Goal: Task Accomplishment & Management: Manage account settings

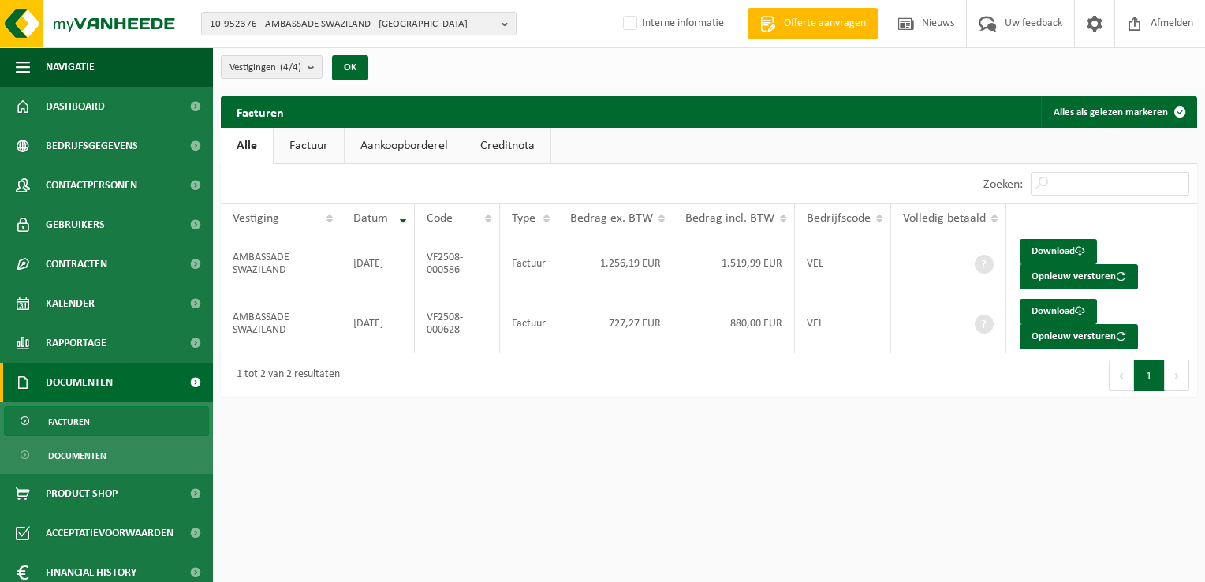
click at [298, 19] on span "10-952376 - AMBASSADE SWAZILAND - UCCLE" at bounding box center [352, 25] width 285 height 24
paste input "10-820229"
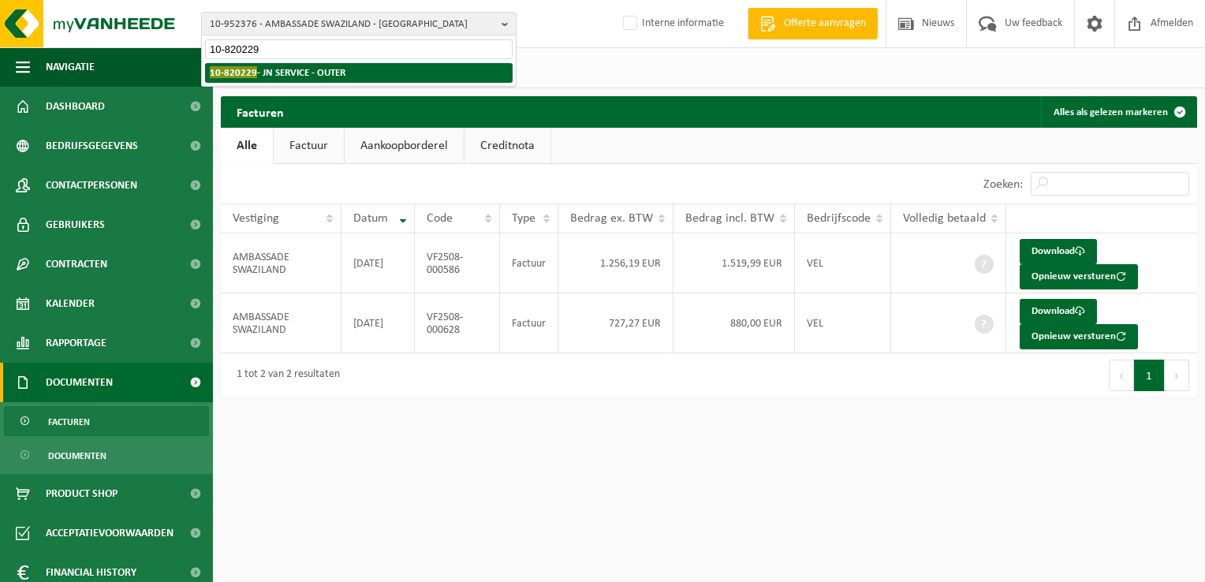
type input "10-820229"
click at [285, 76] on strong "10-820229 - JN SERVICE - OUTER" at bounding box center [278, 72] width 136 height 12
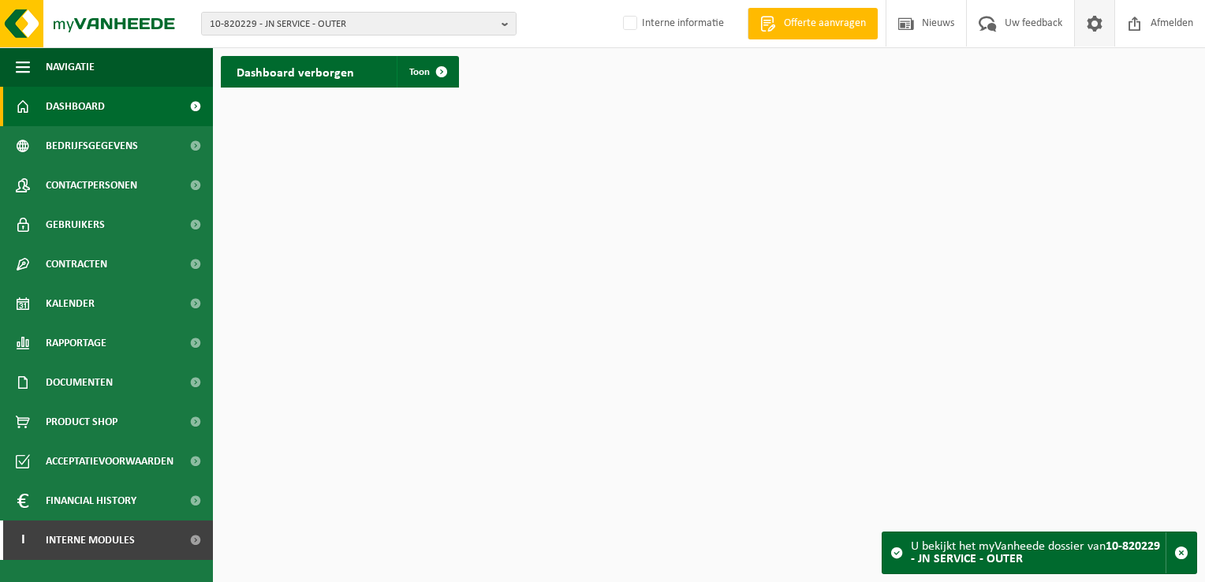
click at [1083, 28] on span at bounding box center [1094, 23] width 24 height 47
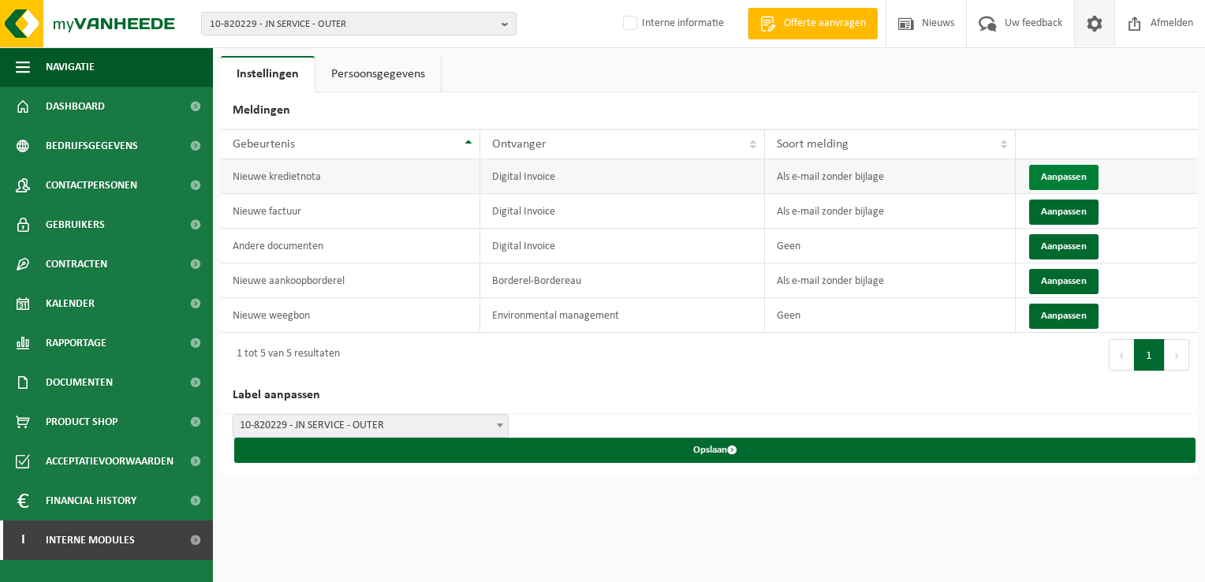
click at [1064, 181] on button "Aanpassen" at bounding box center [1063, 177] width 69 height 25
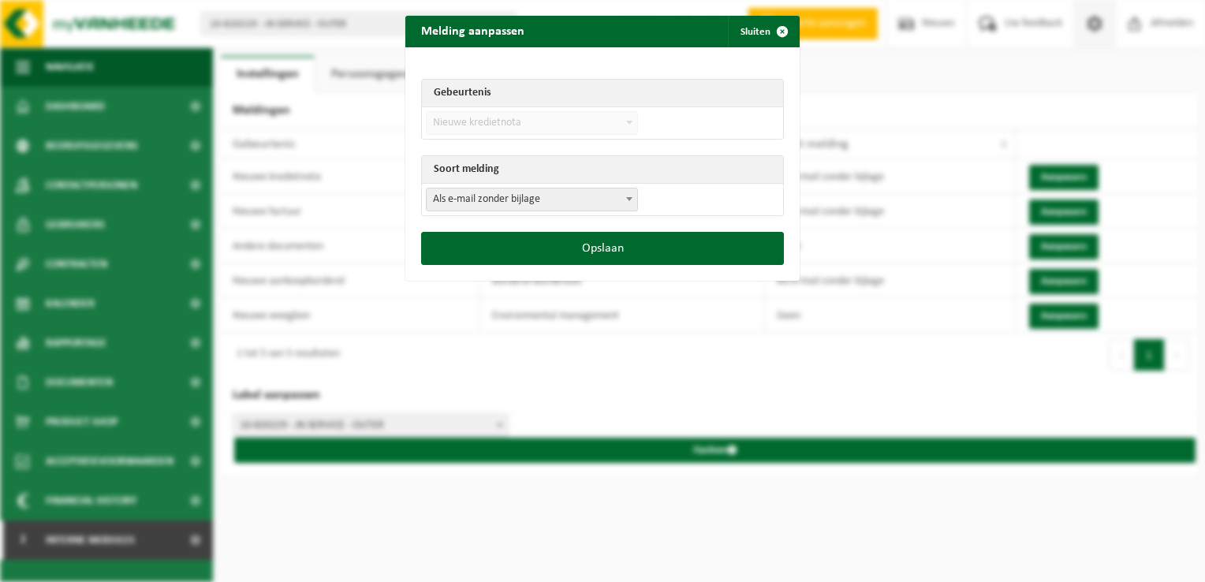
click at [489, 191] on span "Als e-mail zonder bijlage" at bounding box center [532, 199] width 210 height 22
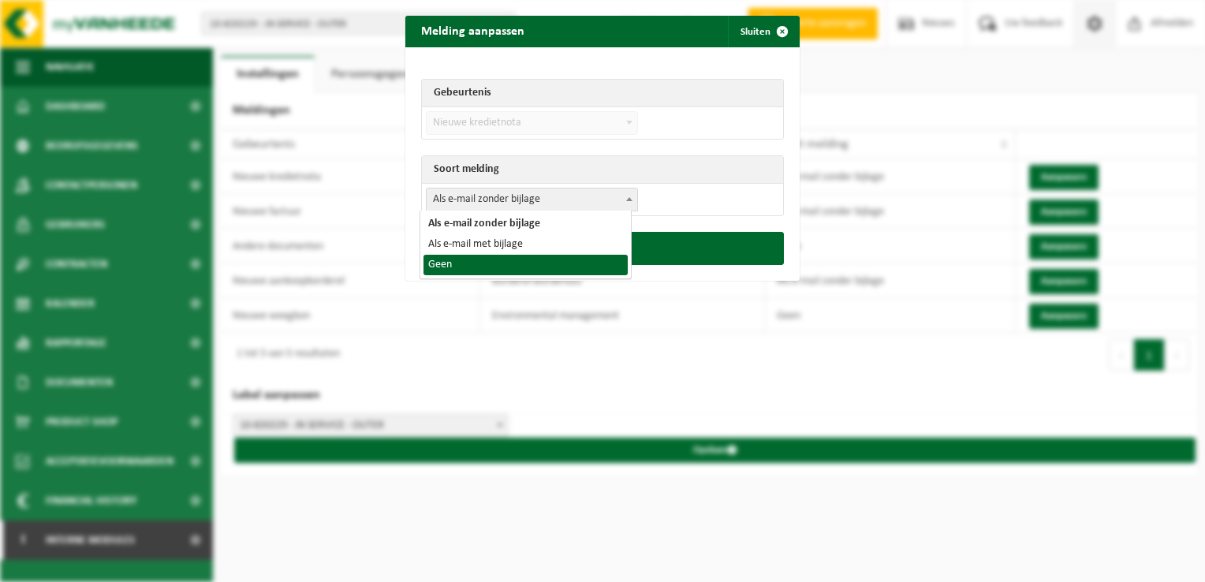
select select "1"
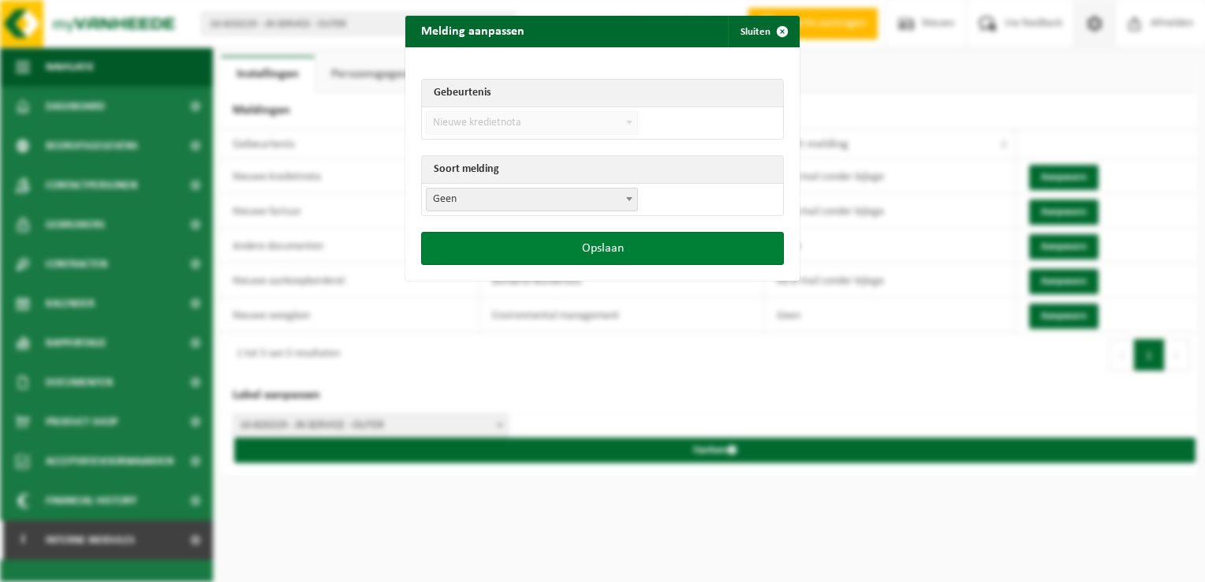
click at [516, 248] on button "Opslaan" at bounding box center [602, 248] width 363 height 33
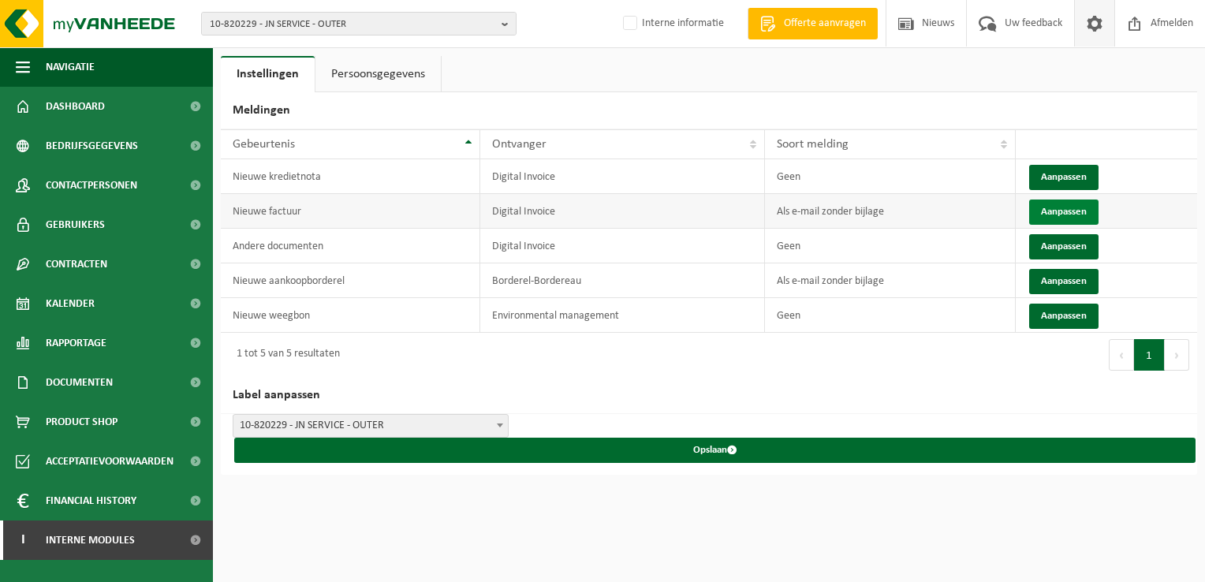
click at [1058, 213] on button "Aanpassen" at bounding box center [1063, 211] width 69 height 25
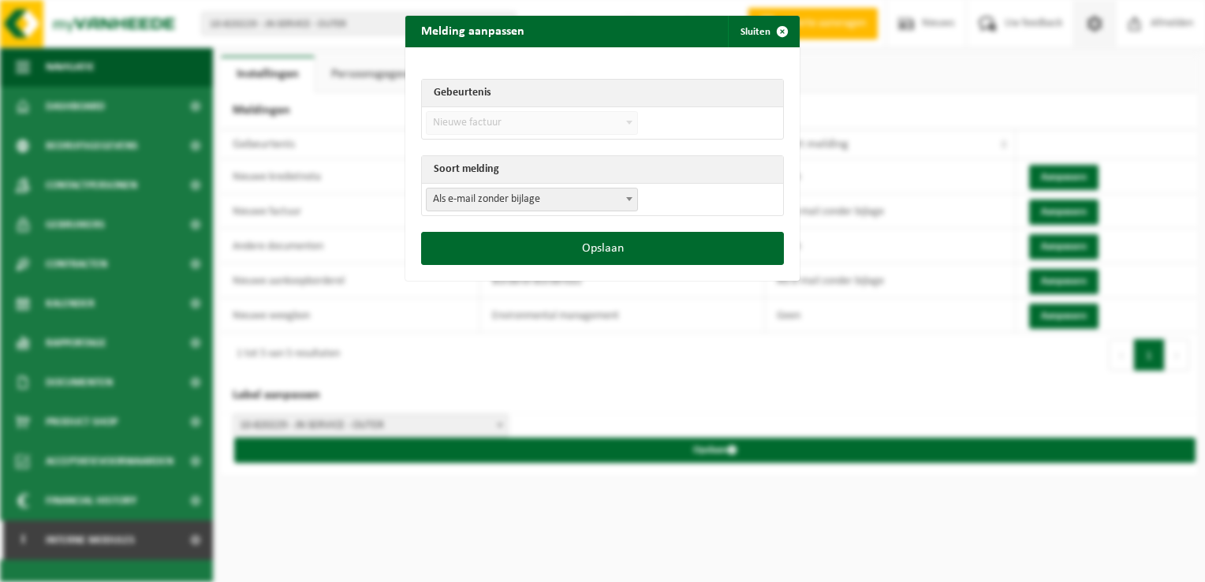
click at [562, 199] on span "Als e-mail zonder bijlage" at bounding box center [532, 199] width 210 height 22
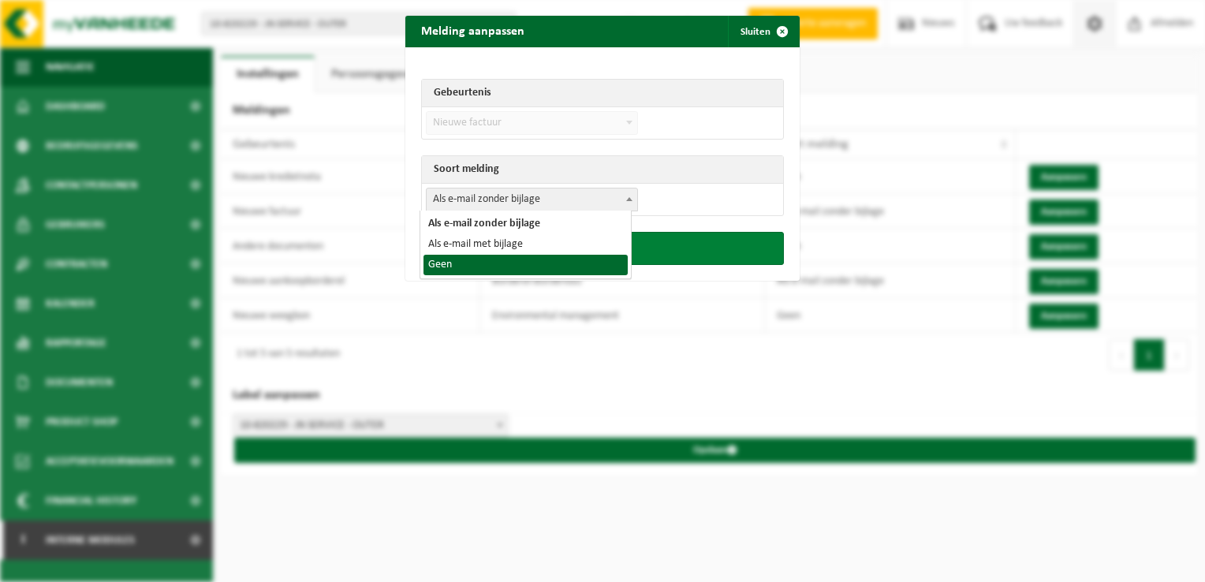
select select "1"
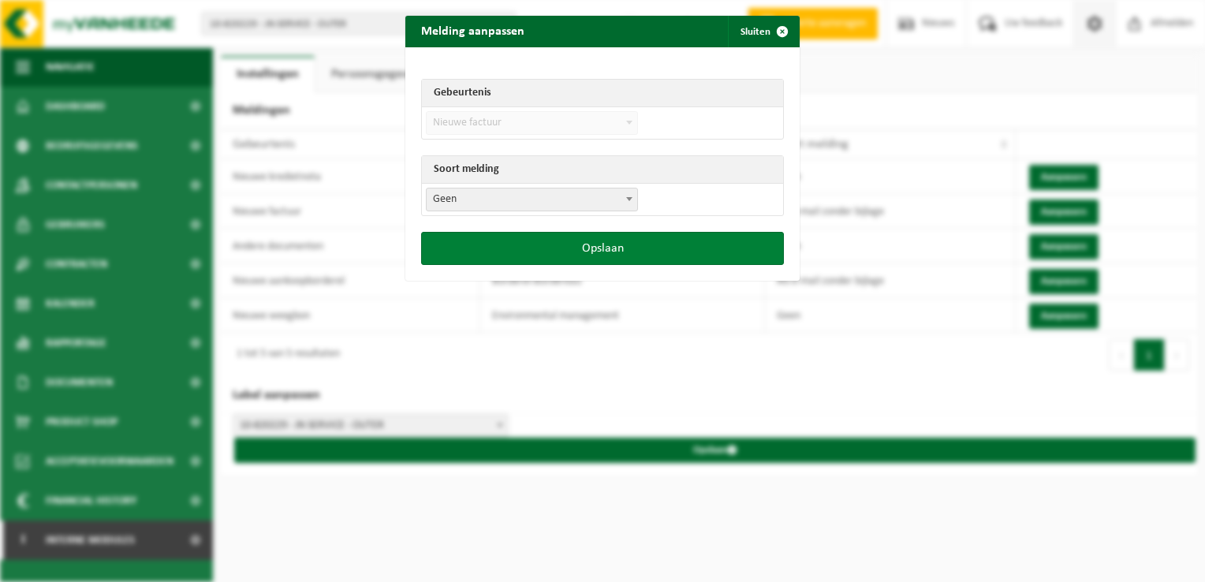
click at [546, 241] on button "Opslaan" at bounding box center [602, 248] width 363 height 33
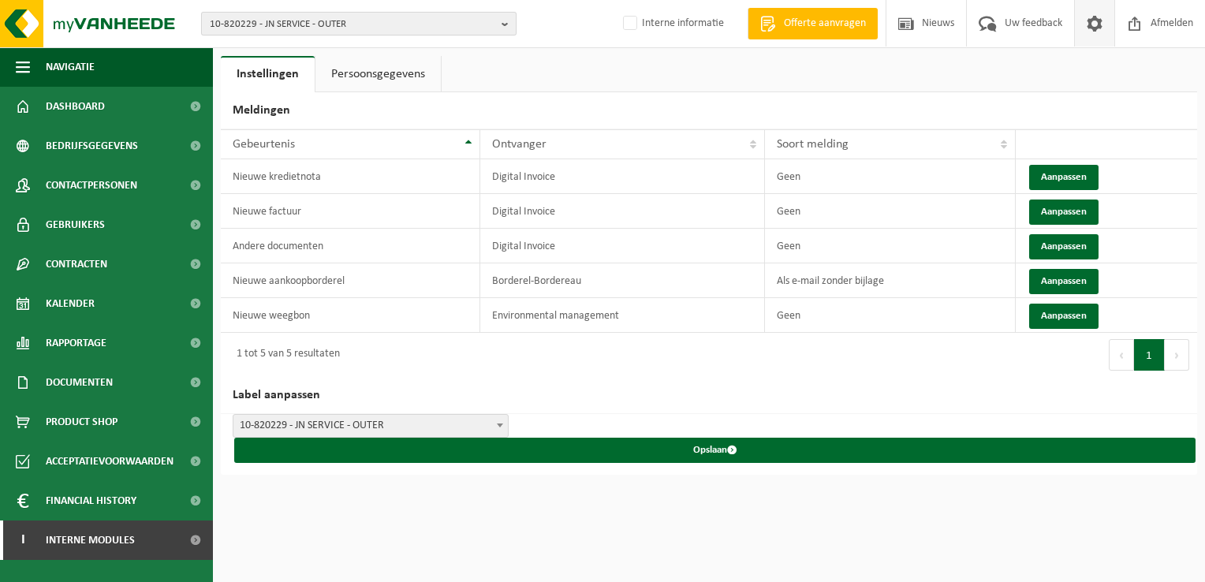
click at [289, 27] on span "10-820229 - JN SERVICE - OUTER" at bounding box center [352, 25] width 285 height 24
paste input "01-064821"
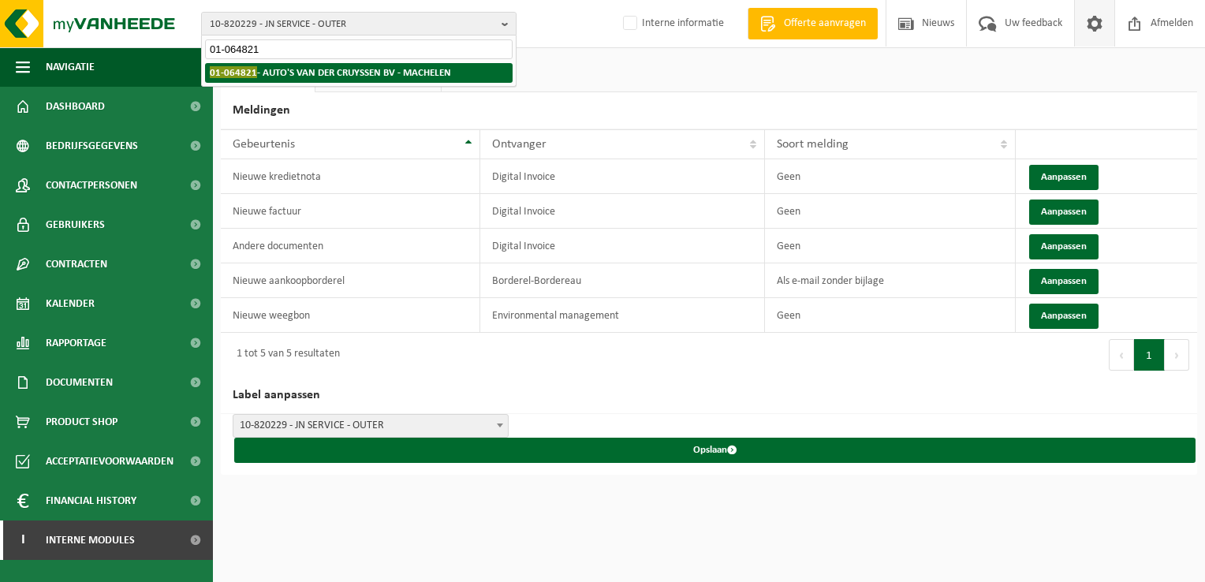
type input "01-064821"
click at [276, 73] on strong "01-064821 - AUTO'S VAN DER CRUYSSEN BV - MACHELEN" at bounding box center [330, 72] width 241 height 12
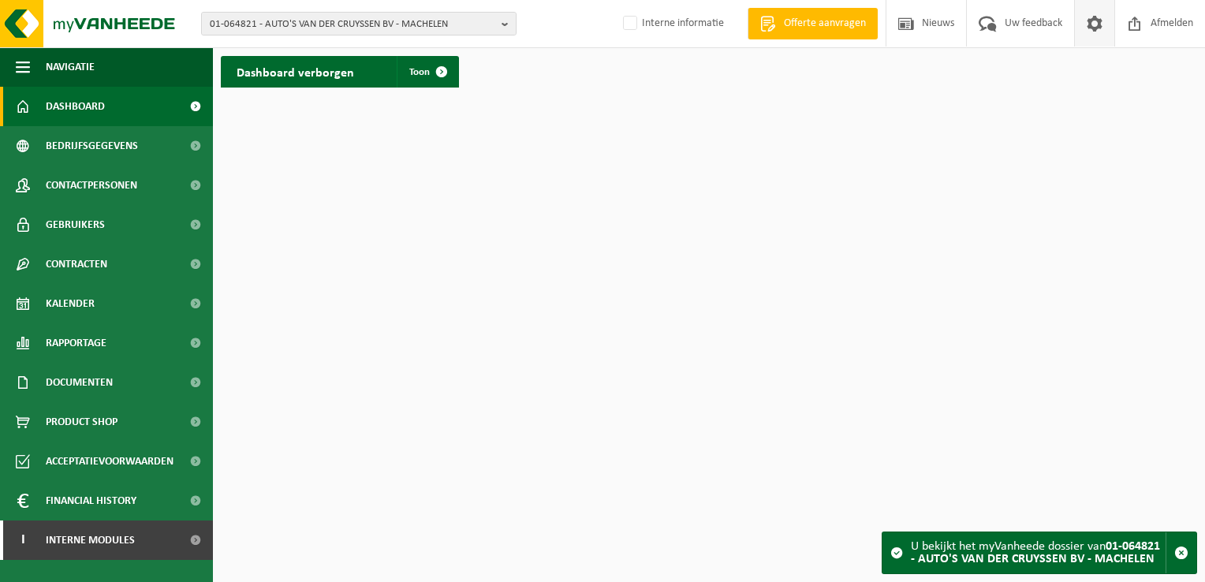
click at [1093, 20] on span at bounding box center [1094, 23] width 24 height 47
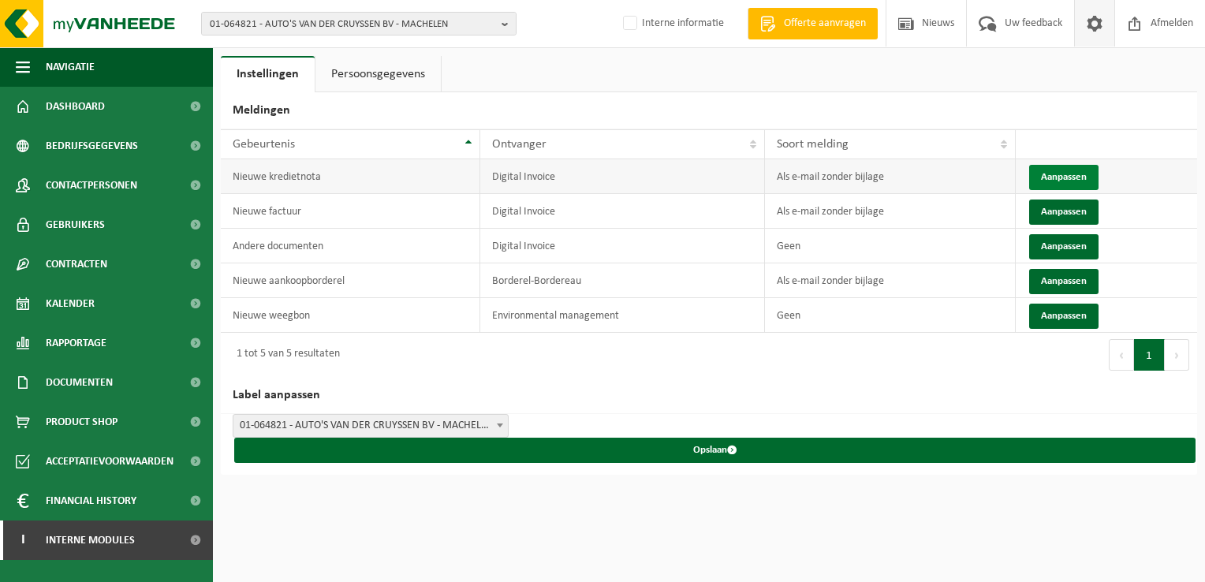
click at [1048, 173] on button "Aanpassen" at bounding box center [1063, 177] width 69 height 25
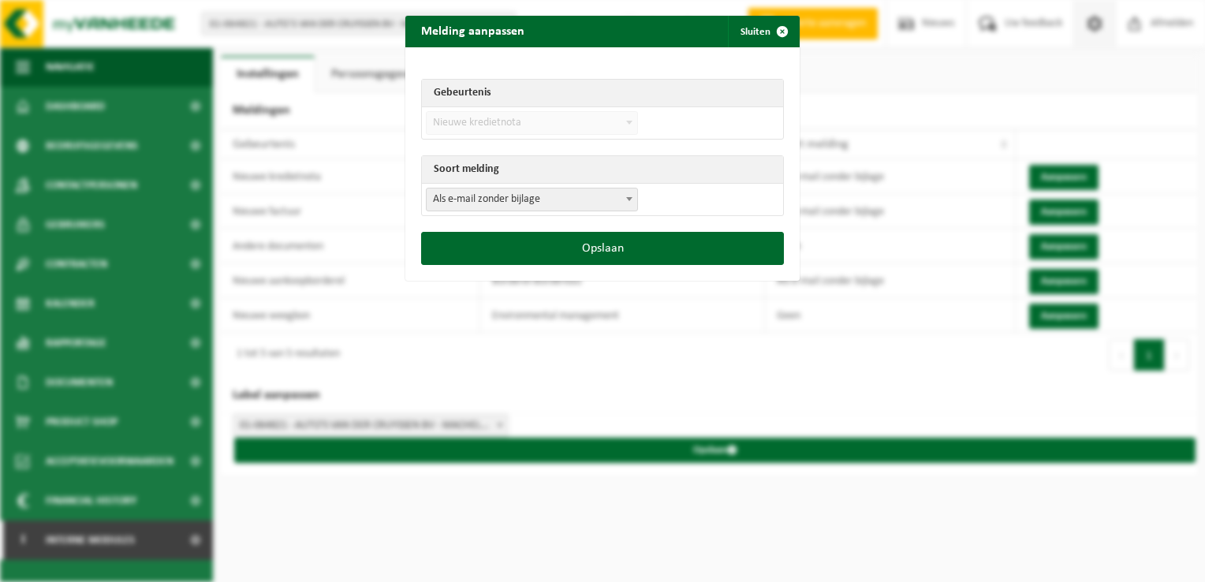
click at [513, 207] on span "Als e-mail zonder bijlage" at bounding box center [532, 199] width 210 height 22
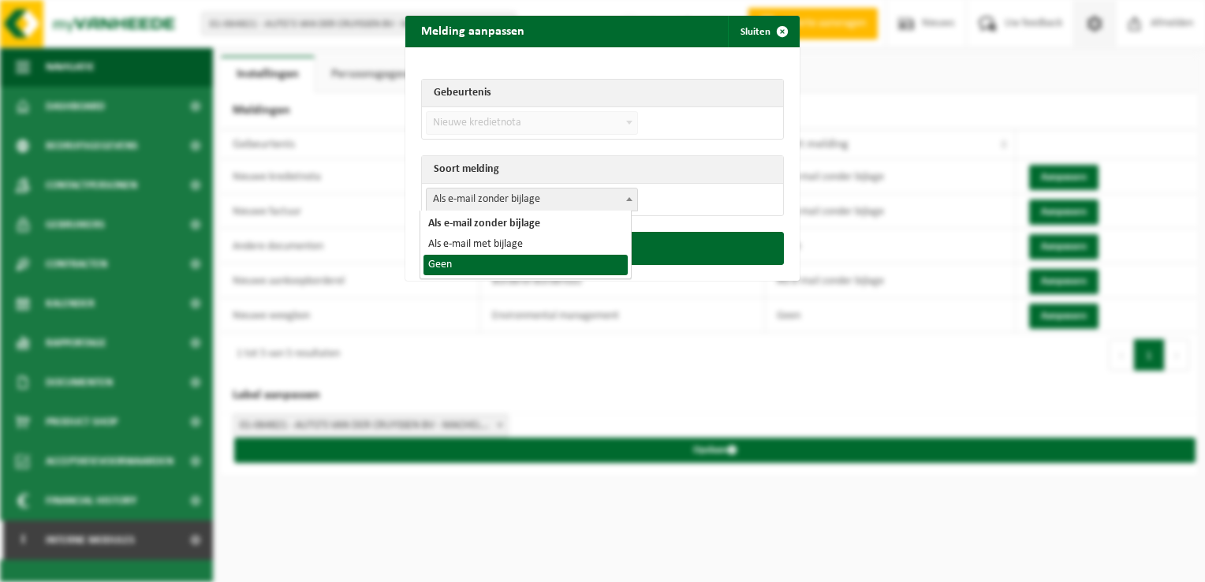
select select "1"
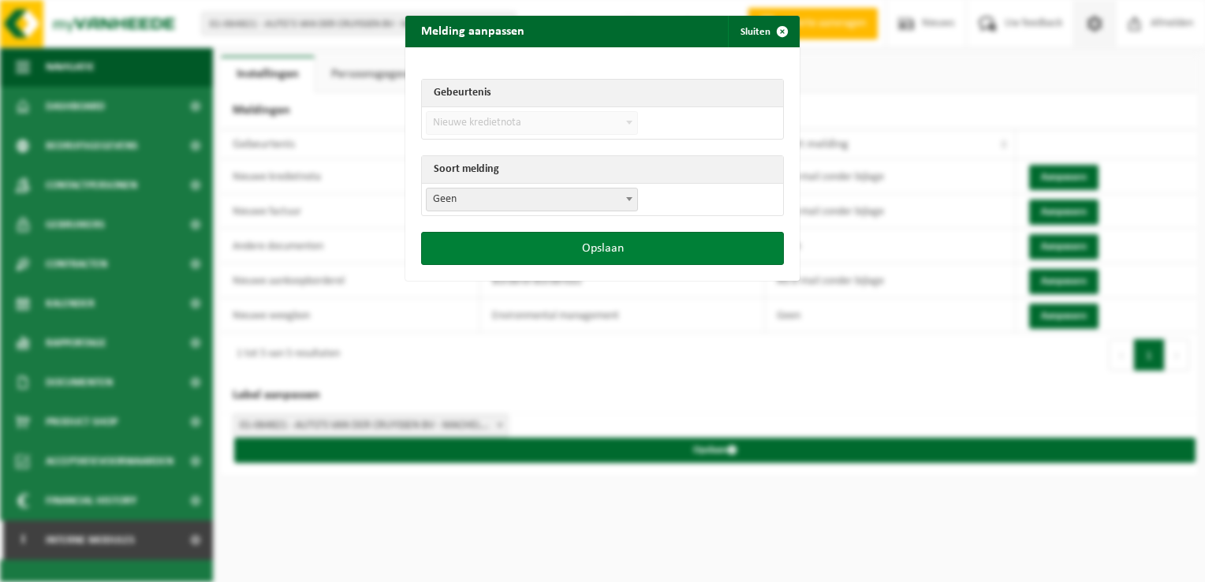
click at [634, 240] on button "Opslaan" at bounding box center [602, 248] width 363 height 33
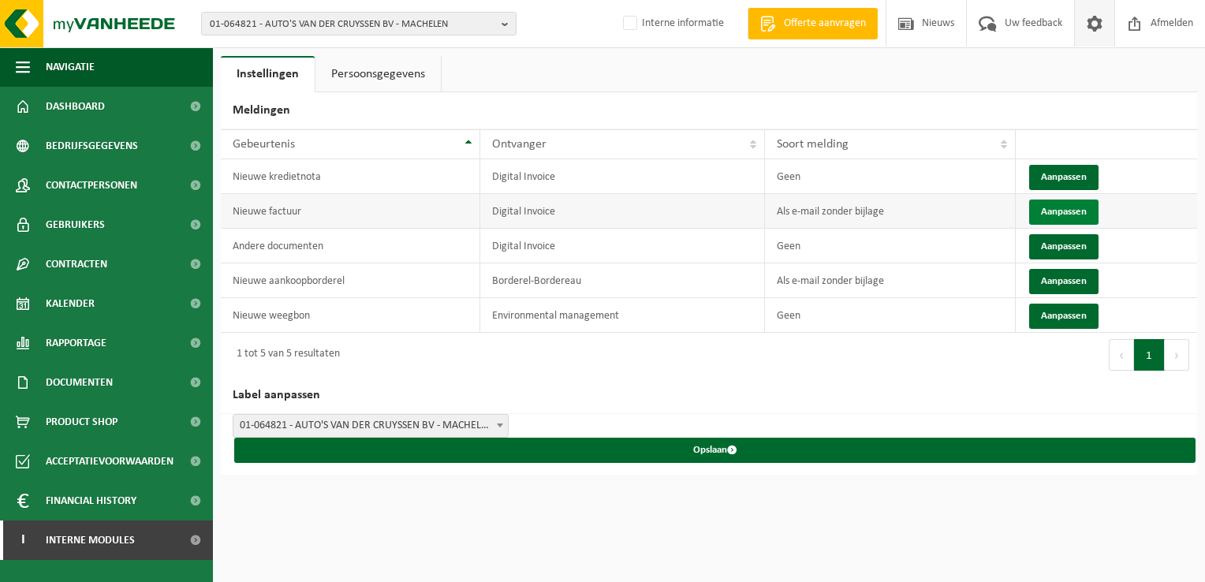
click at [1043, 206] on button "Aanpassen" at bounding box center [1063, 211] width 69 height 25
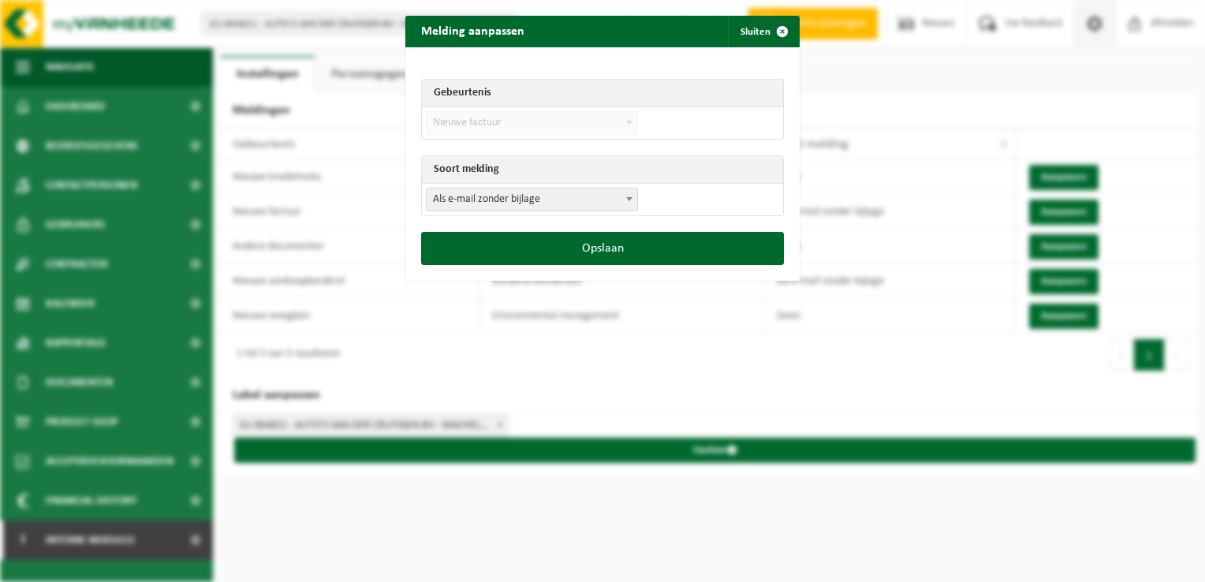
click at [508, 188] on span "Als e-mail zonder bijlage" at bounding box center [532, 199] width 210 height 22
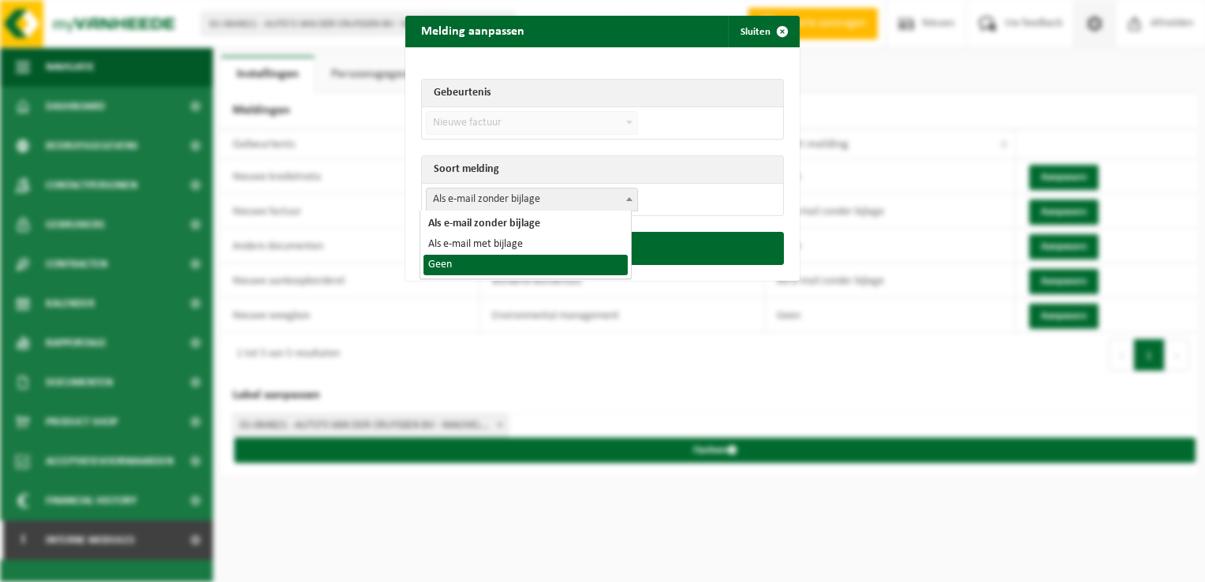
drag, startPoint x: 474, startPoint y: 263, endPoint x: 567, endPoint y: 251, distance: 93.8
select select "1"
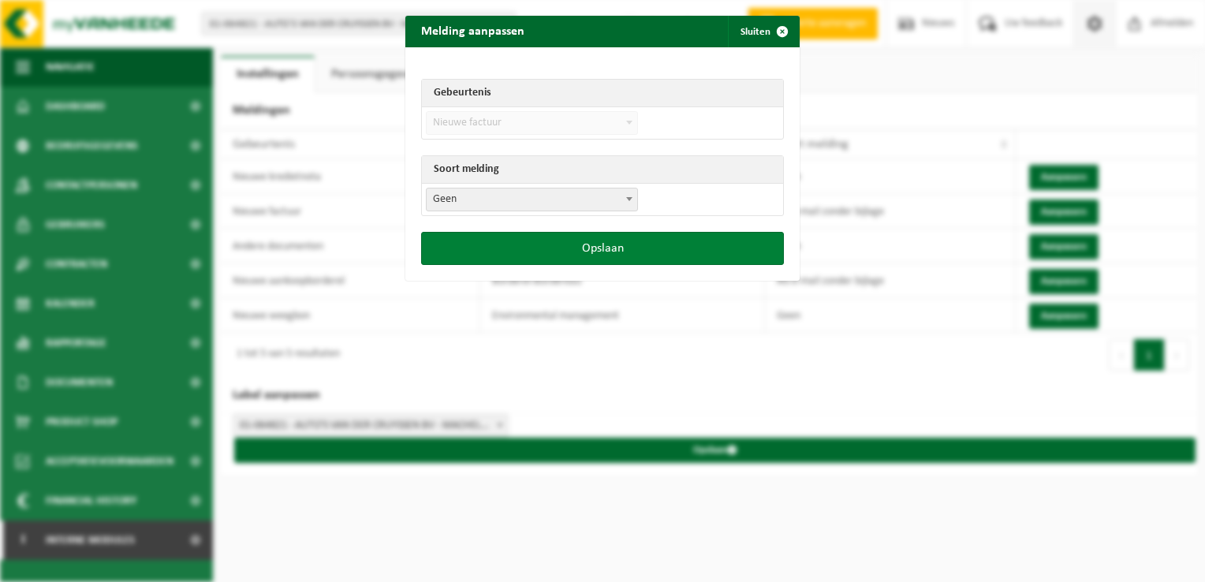
click at [602, 244] on button "Opslaan" at bounding box center [602, 248] width 363 height 33
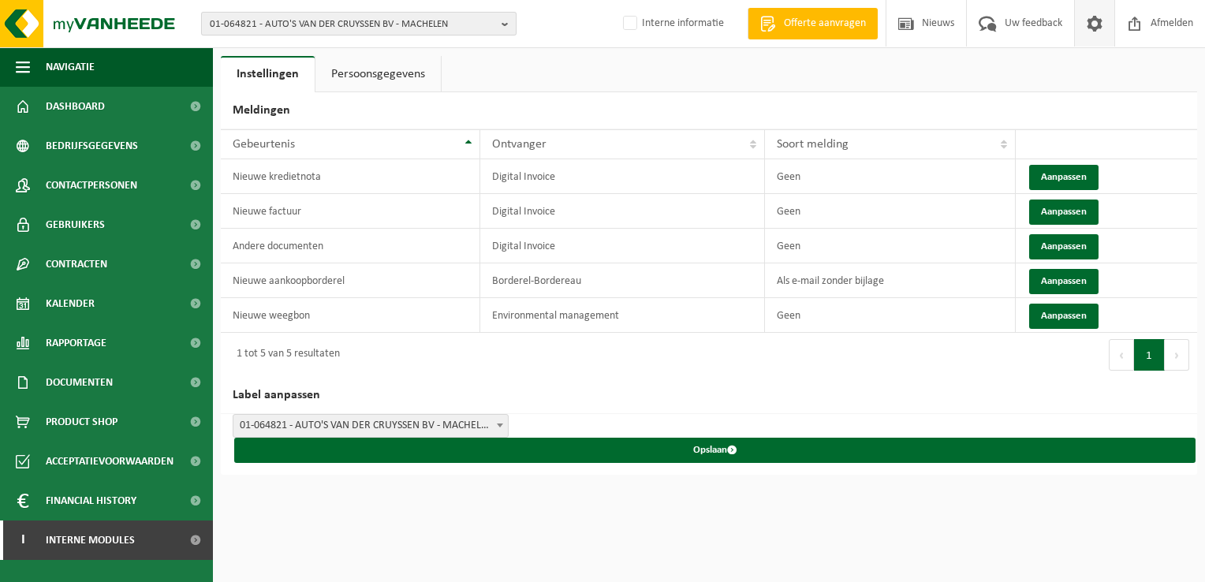
click at [333, 25] on span "01-064821 - AUTO'S VAN DER CRUYSSEN BV - MACHELEN" at bounding box center [352, 25] width 285 height 24
paste input "10-929279"
type input "10-929279"
click at [248, 23] on span "01-064821 - AUTO'S VAN DER CRUYSSEN BV - MACHELEN" at bounding box center [352, 25] width 285 height 24
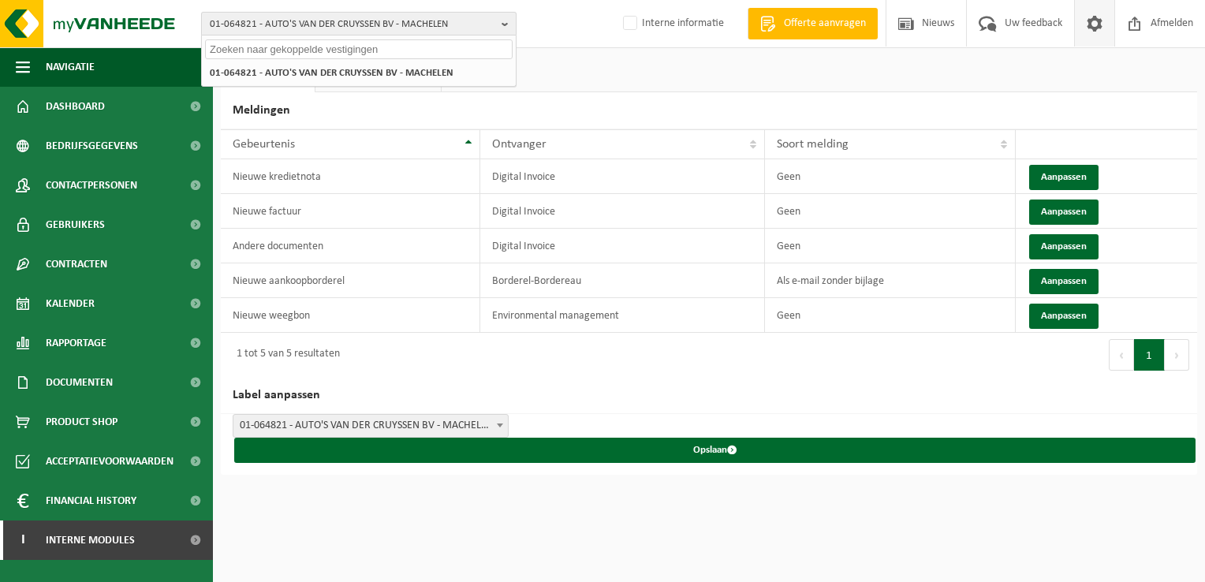
paste input "10-960381"
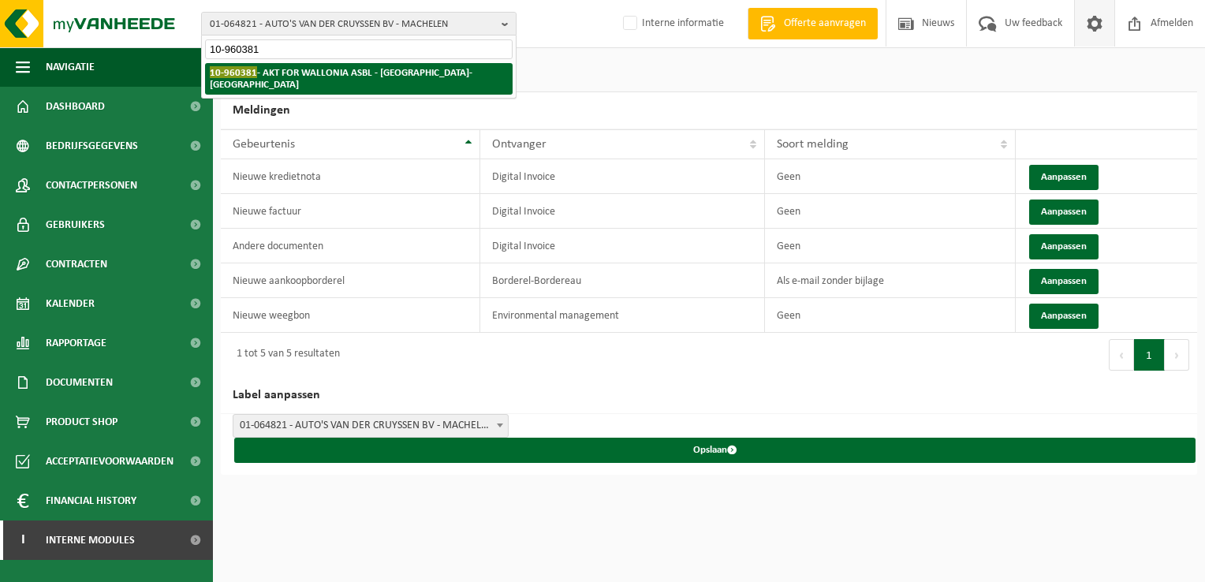
type input "10-960381"
click at [281, 69] on strong "10-960381 - AKT FOR WALLONIA ASBL - LOUVAIN-LA-NEUVE" at bounding box center [341, 78] width 263 height 24
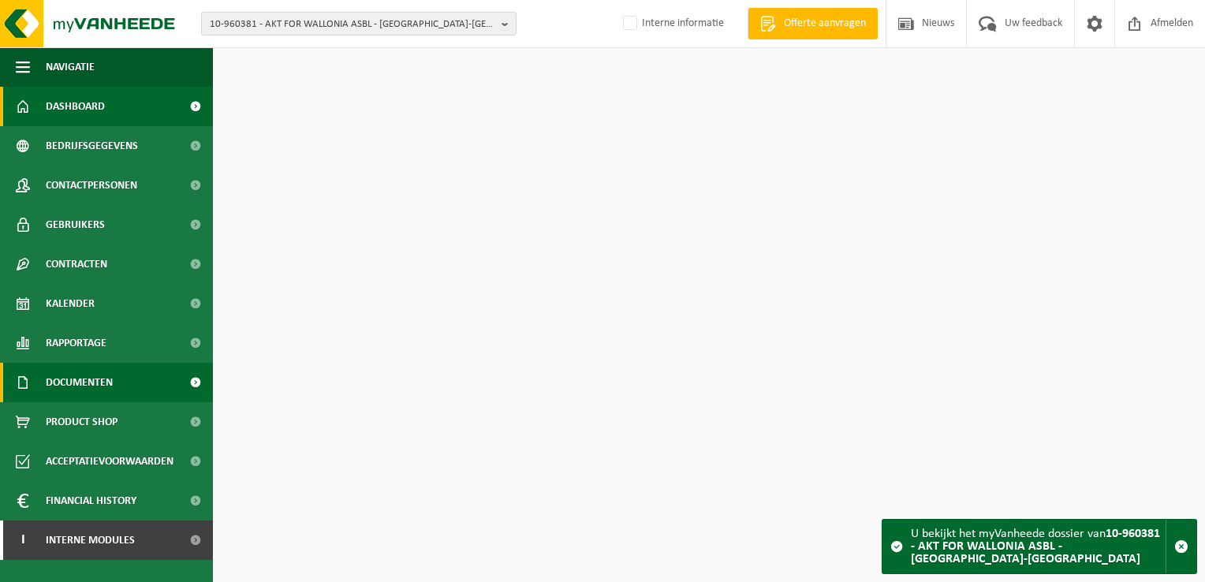
click at [85, 387] on span "Documenten" at bounding box center [79, 382] width 67 height 39
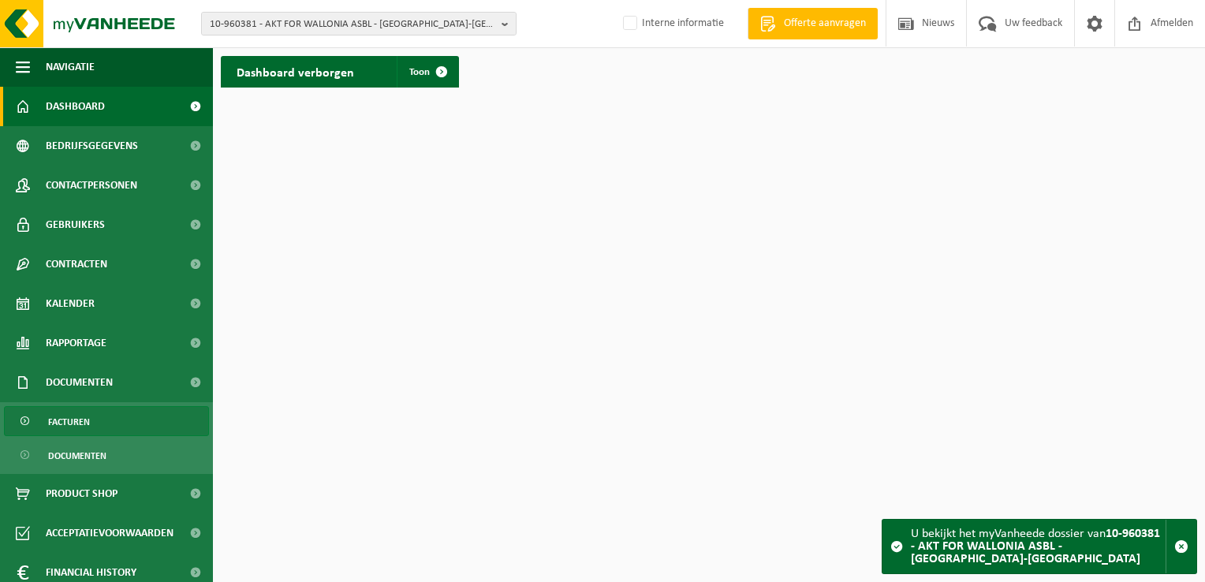
click at [99, 415] on link "Facturen" at bounding box center [106, 421] width 205 height 30
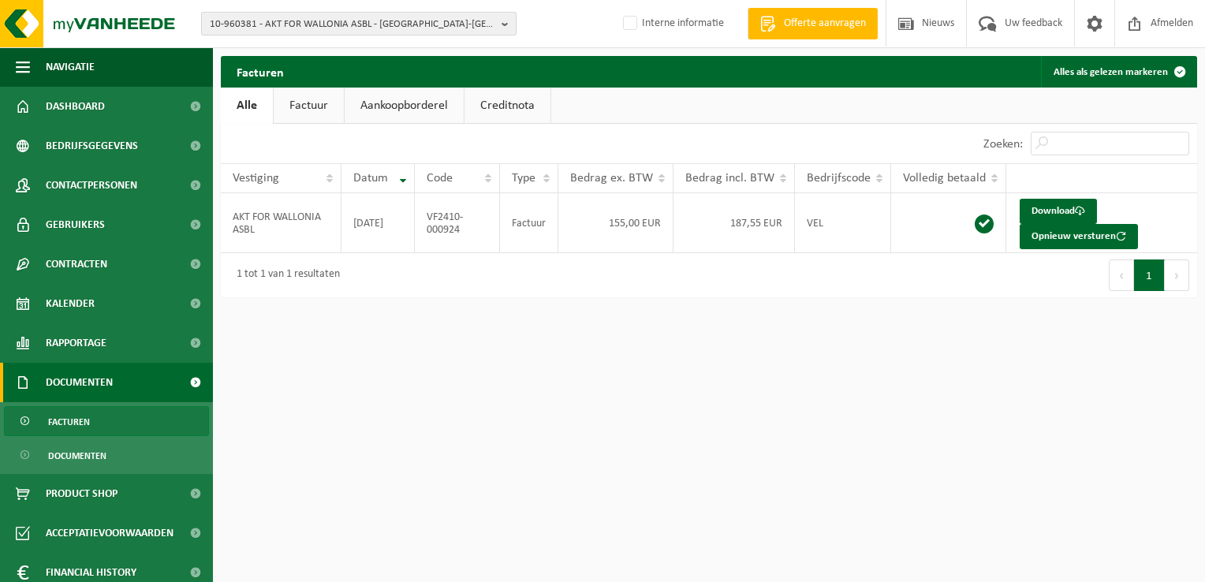
click at [301, 24] on span "10-960381 - AKT FOR WALLONIA ASBL - LOUVAIN-LA-NEUVE" at bounding box center [352, 25] width 285 height 24
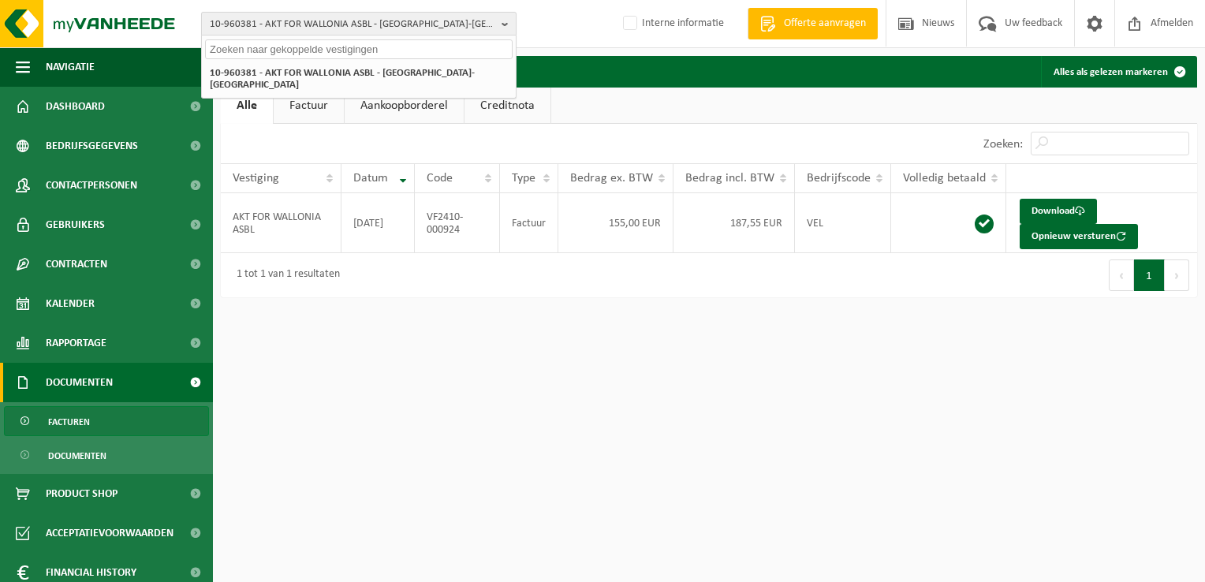
paste input "10-960381"
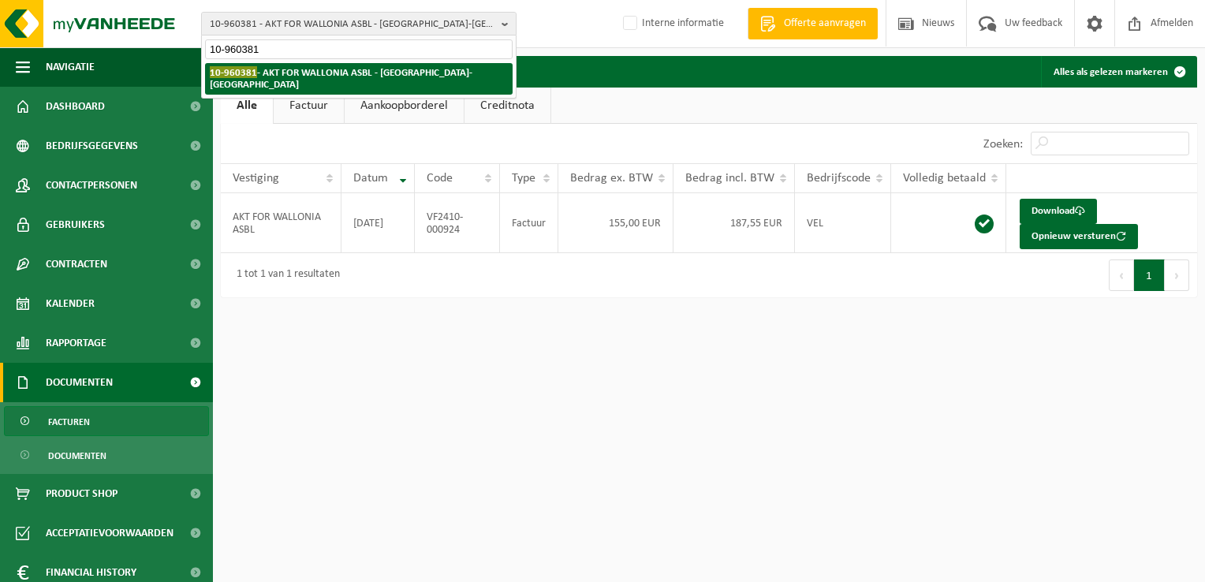
type input "10-960381"
click at [309, 71] on strong "10-960381 - AKT FOR WALLONIA ASBL - [GEOGRAPHIC_DATA]-[GEOGRAPHIC_DATA]" at bounding box center [341, 78] width 263 height 24
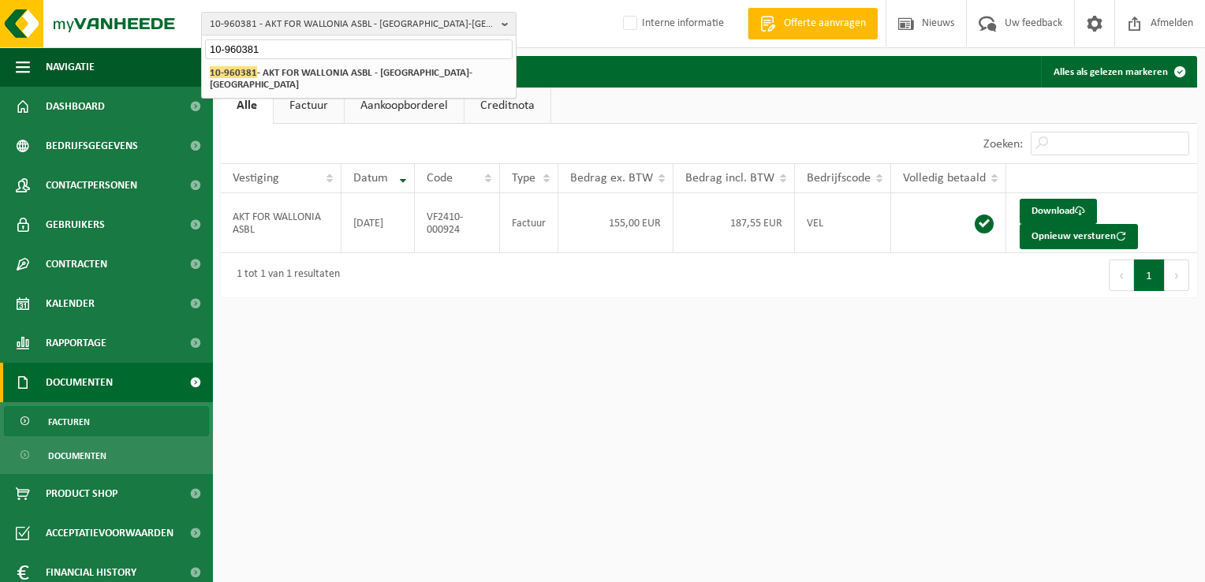
click at [449, 295] on div "1 tot 1 van 1 resultaten" at bounding box center [465, 275] width 488 height 44
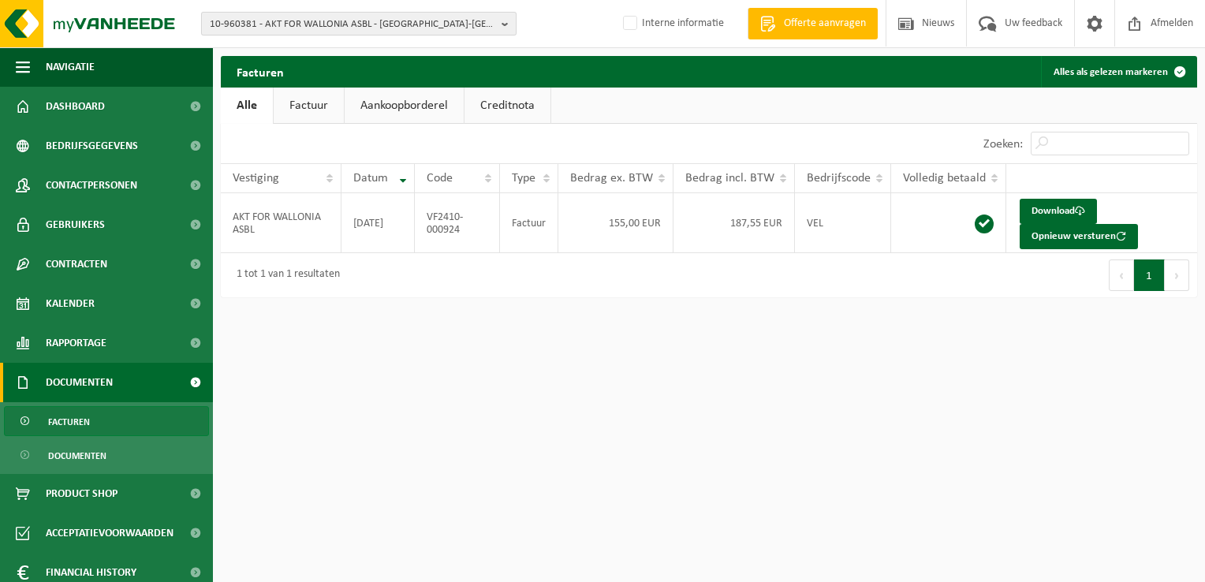
click at [356, 29] on span "10-960381 - AKT FOR WALLONIA ASBL - LOUVAIN-LA-NEUVE" at bounding box center [352, 25] width 285 height 24
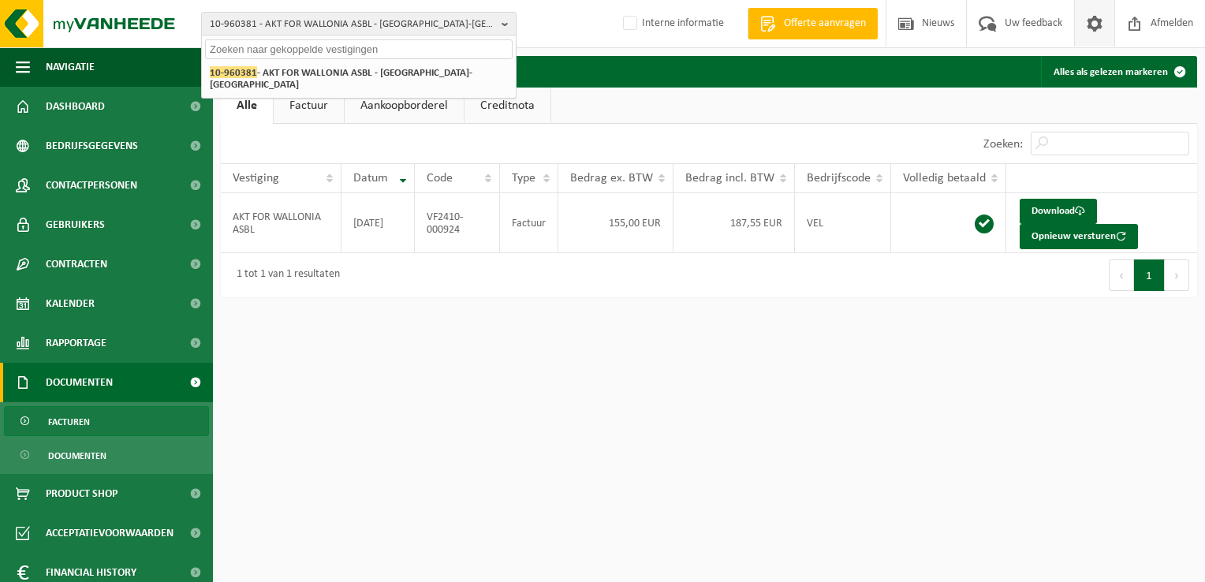
click at [1094, 24] on span at bounding box center [1094, 23] width 24 height 47
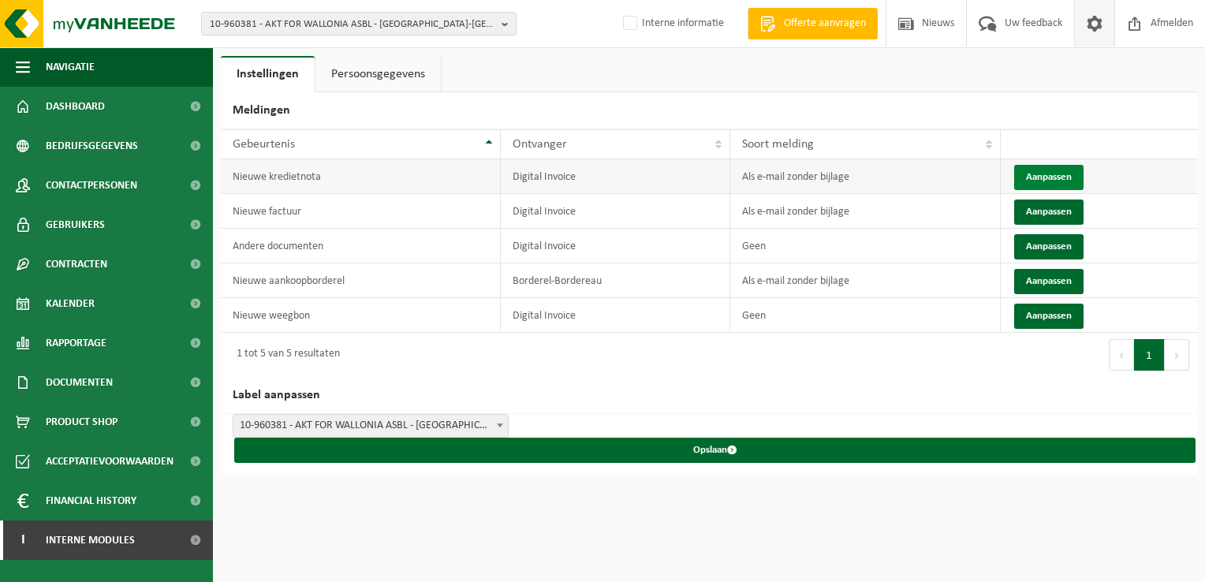
click at [1030, 173] on button "Aanpassen" at bounding box center [1048, 177] width 69 height 25
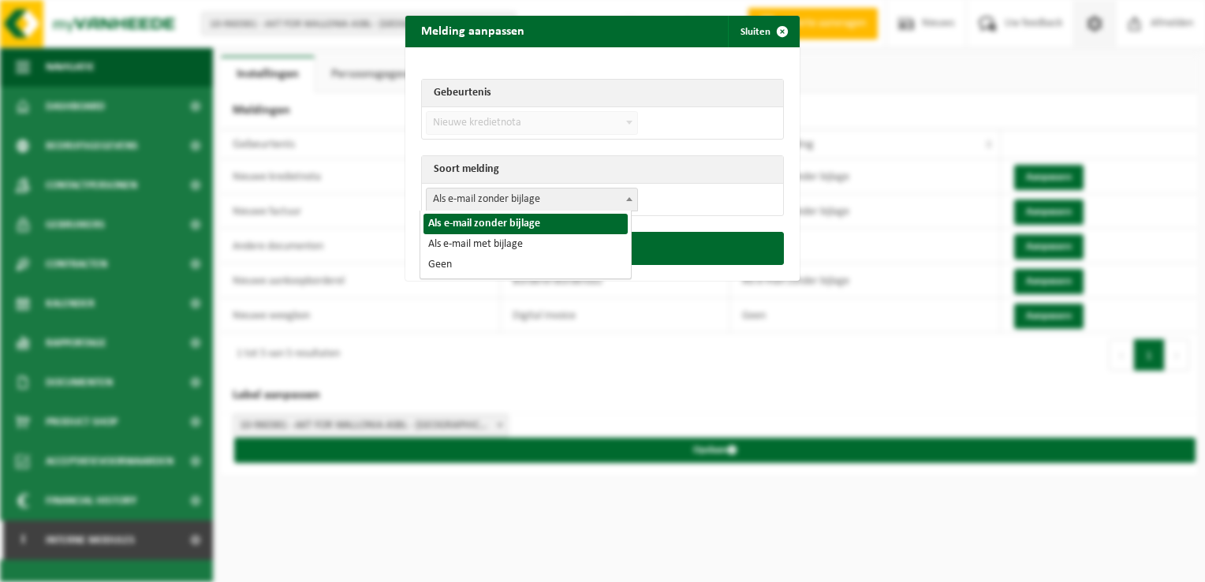
click at [506, 206] on span "Als e-mail zonder bijlage" at bounding box center [532, 199] width 210 height 22
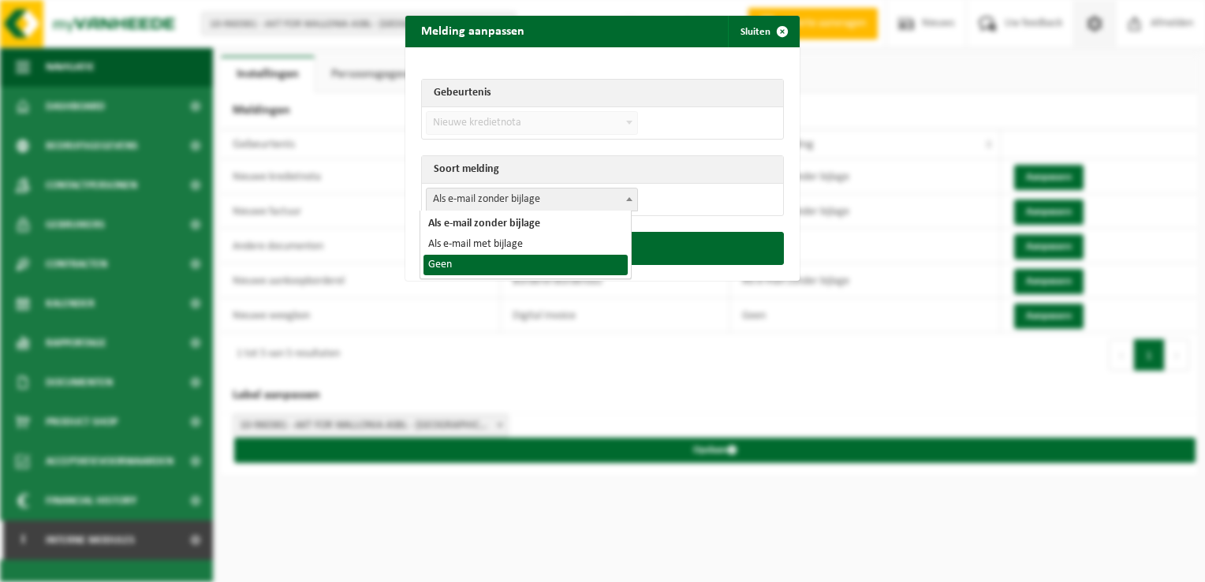
select select "1"
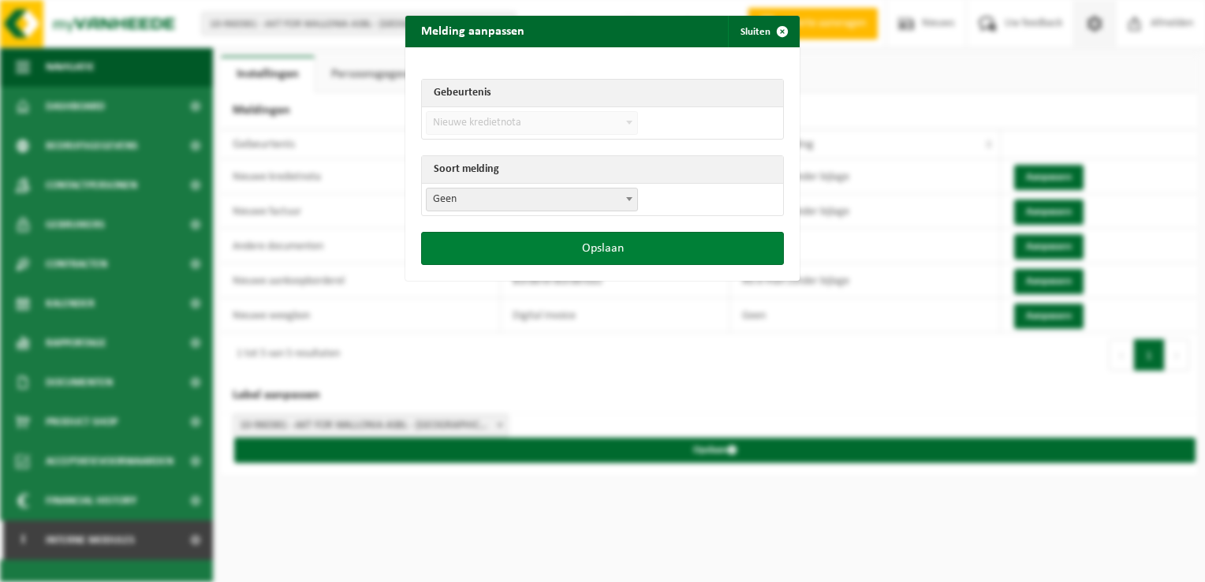
click at [561, 251] on button "Opslaan" at bounding box center [602, 248] width 363 height 33
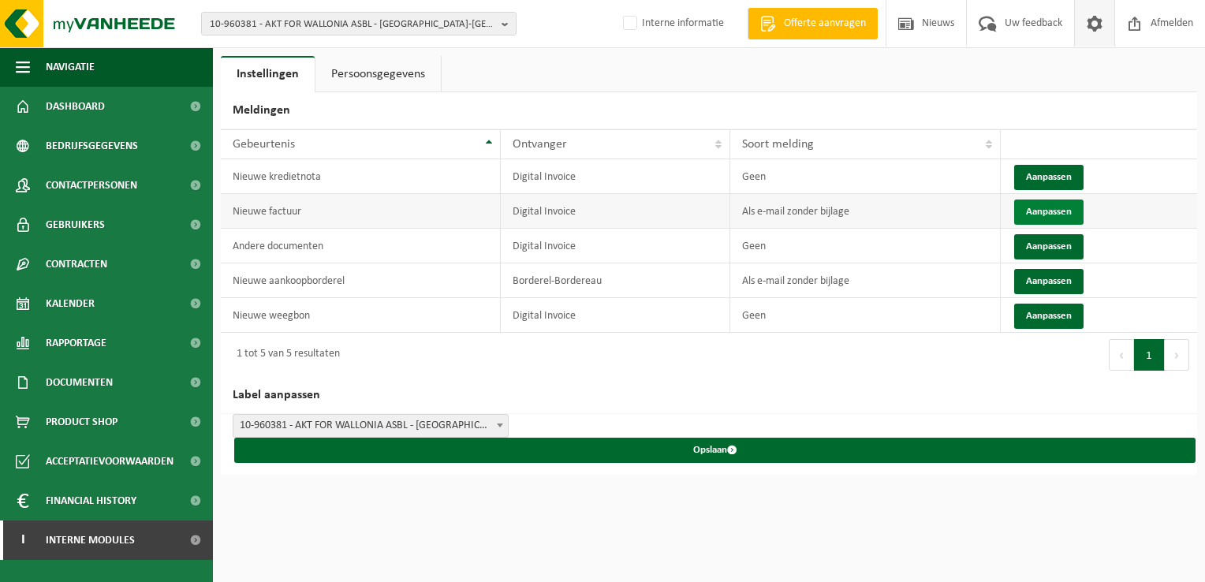
click at [1053, 207] on button "Aanpassen" at bounding box center [1048, 211] width 69 height 25
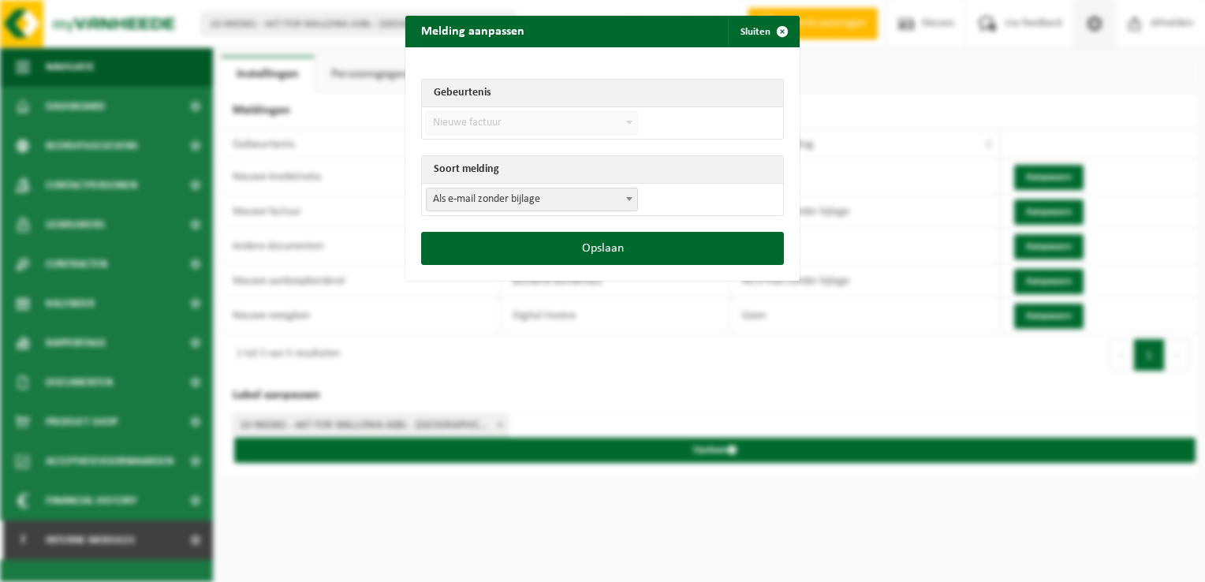
click at [468, 200] on span "Als e-mail zonder bijlage" at bounding box center [532, 199] width 210 height 22
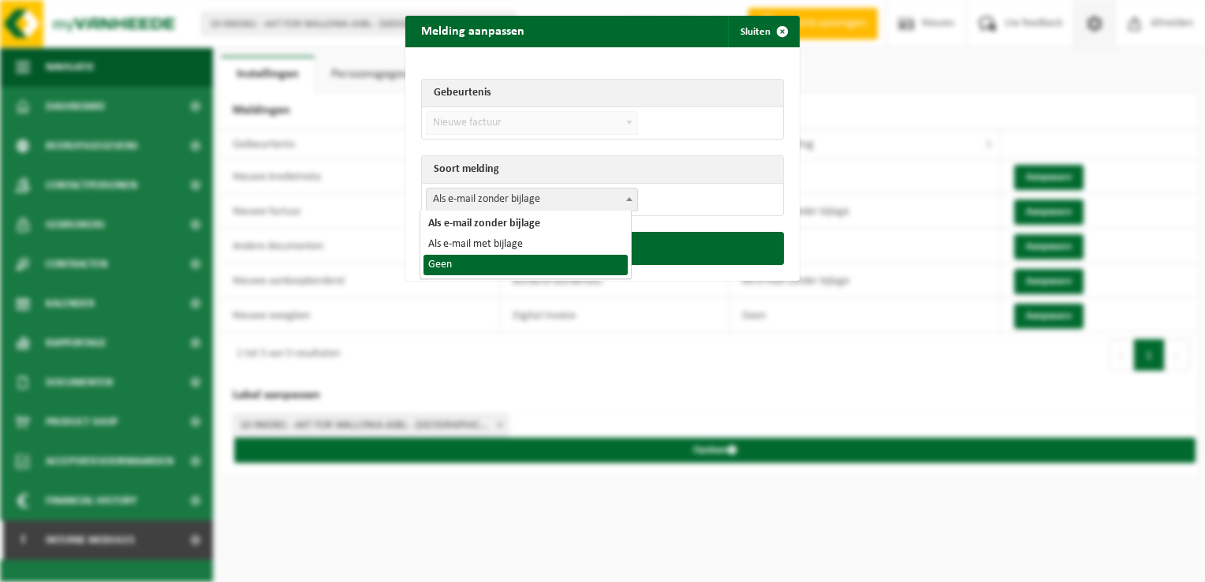
select select "1"
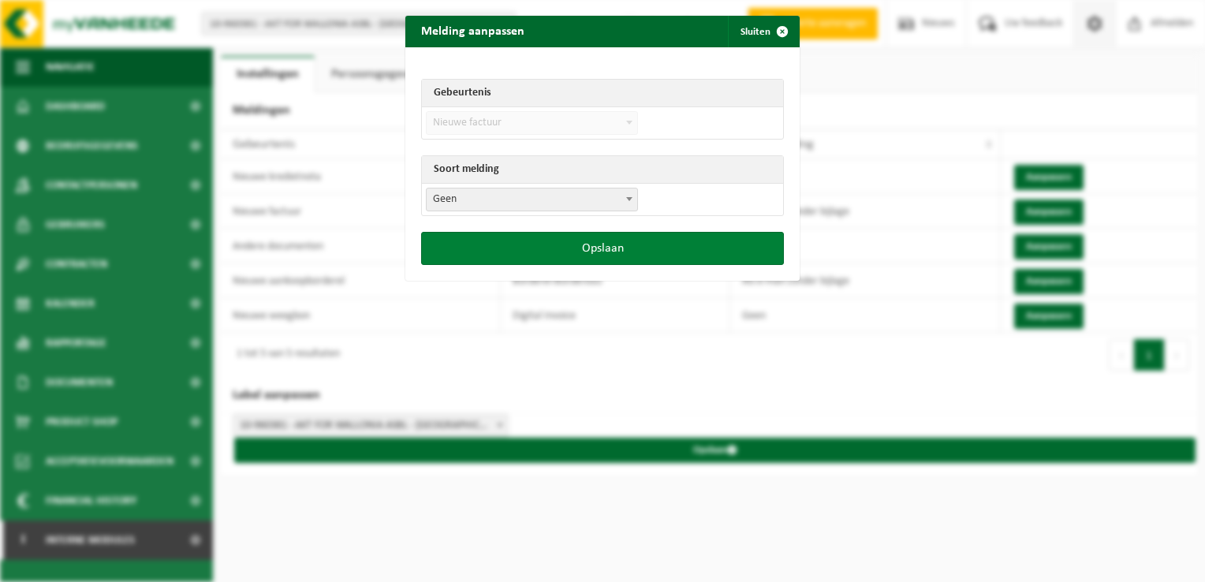
click at [587, 259] on button "Opslaan" at bounding box center [602, 248] width 363 height 33
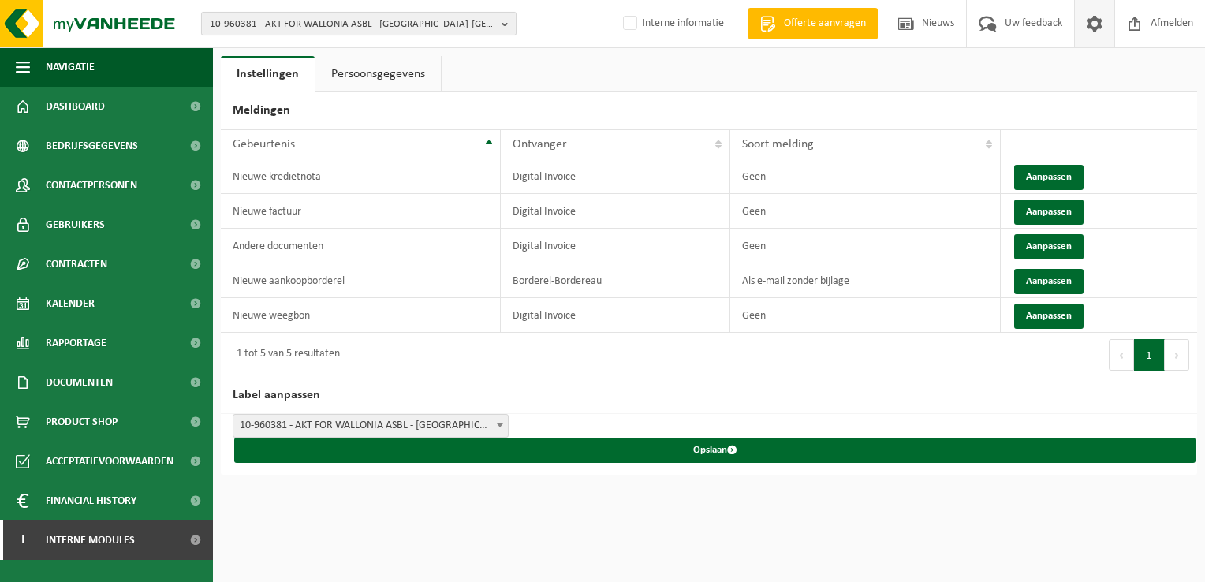
click at [330, 17] on span "10-960381 - AKT FOR WALLONIA ASBL - LOUVAIN-LA-NEUVE" at bounding box center [352, 25] width 285 height 24
paste input "01-900380"
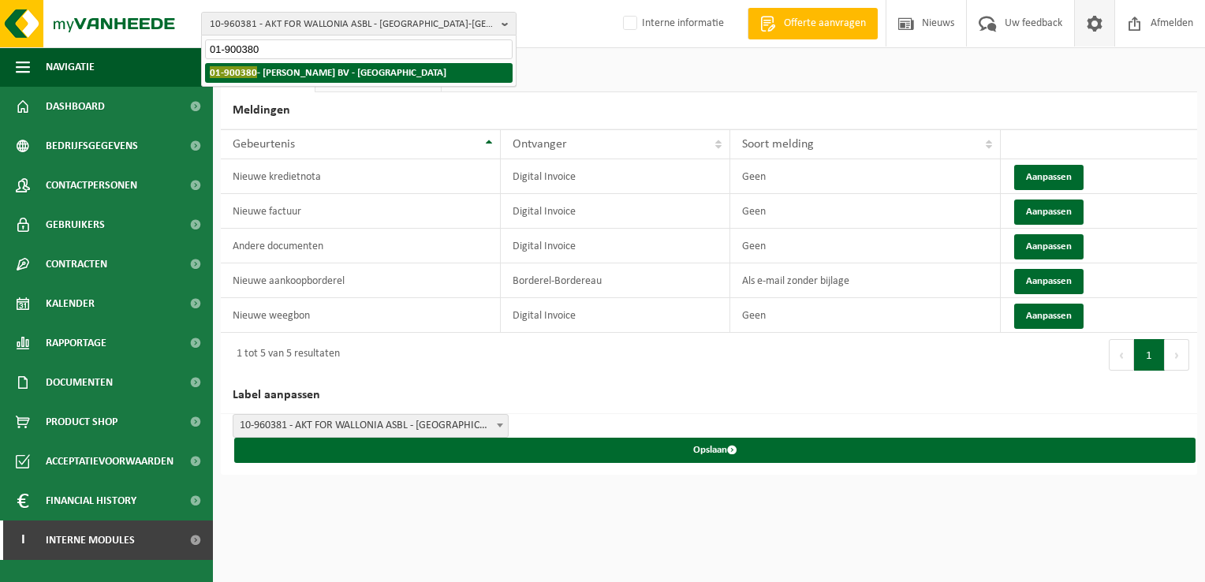
type input "01-900380"
click at [276, 73] on strong "01-900380 - DECLERCK BV - TORHOUT" at bounding box center [328, 72] width 237 height 12
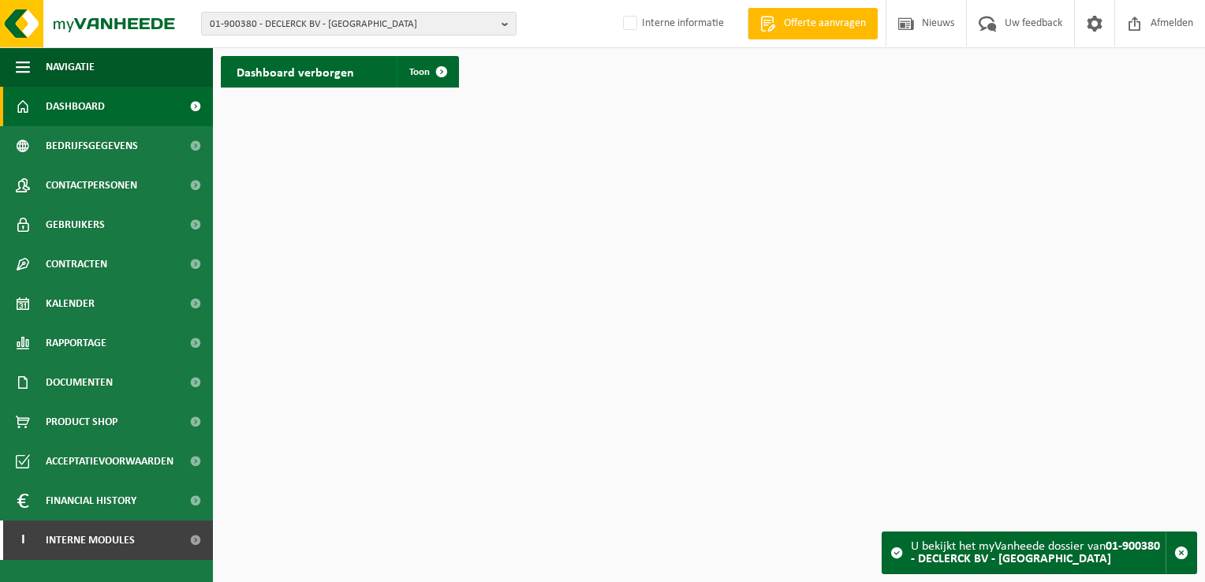
click at [364, 9] on div "01-900380 - DECLERCK BV - [GEOGRAPHIC_DATA] 01-900380 - DECLERCK BV - TORHOUT I…" at bounding box center [602, 24] width 1205 height 48
click at [373, 13] on span "01-900380 - DECLERCK BV - [GEOGRAPHIC_DATA]" at bounding box center [352, 25] width 285 height 24
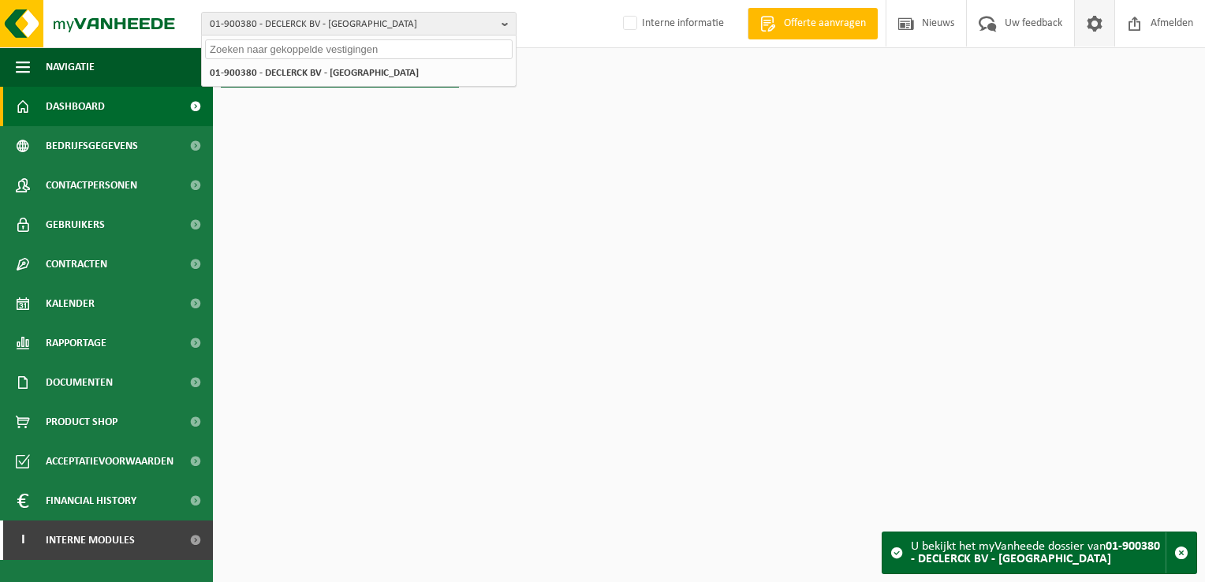
click at [1101, 21] on span at bounding box center [1094, 23] width 24 height 47
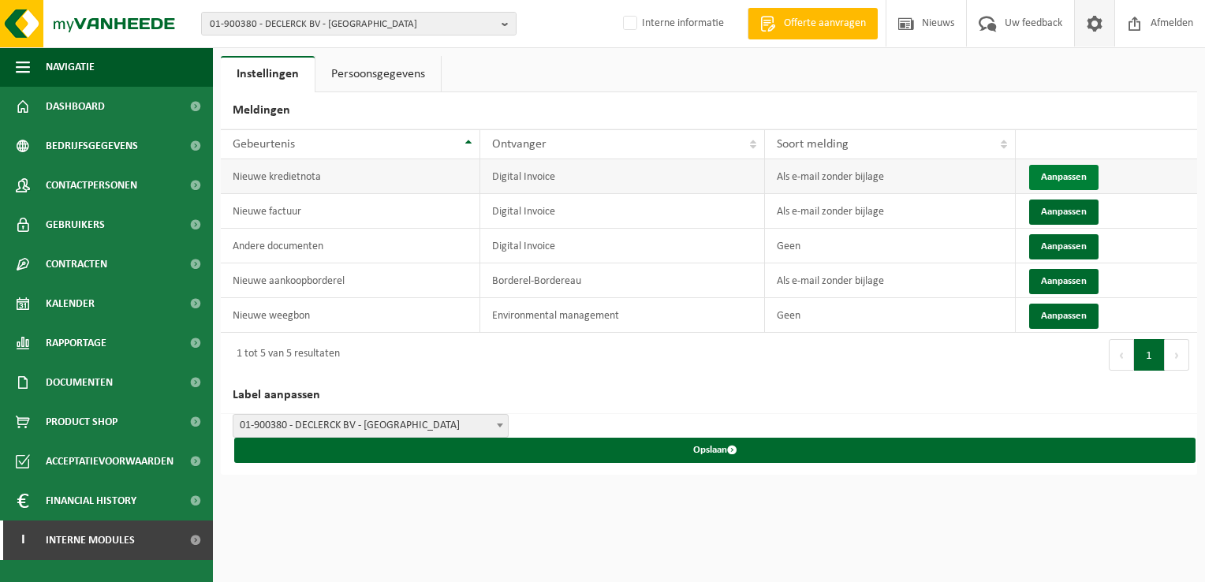
click at [1054, 171] on button "Aanpassen" at bounding box center [1063, 177] width 69 height 25
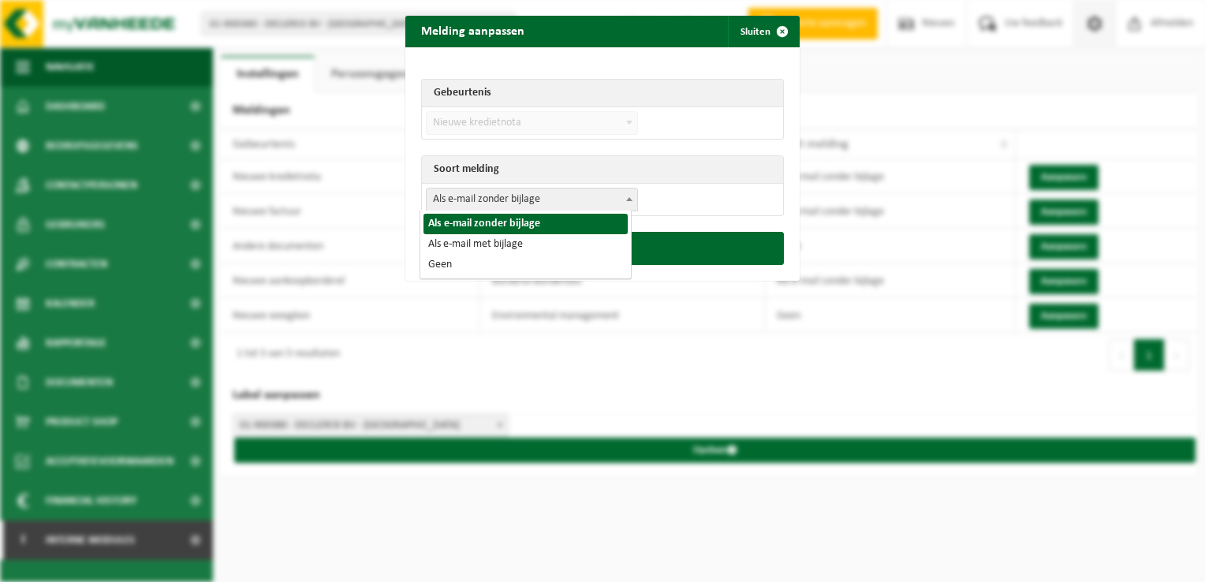
click at [496, 207] on span "Als e-mail zonder bijlage" at bounding box center [532, 199] width 210 height 22
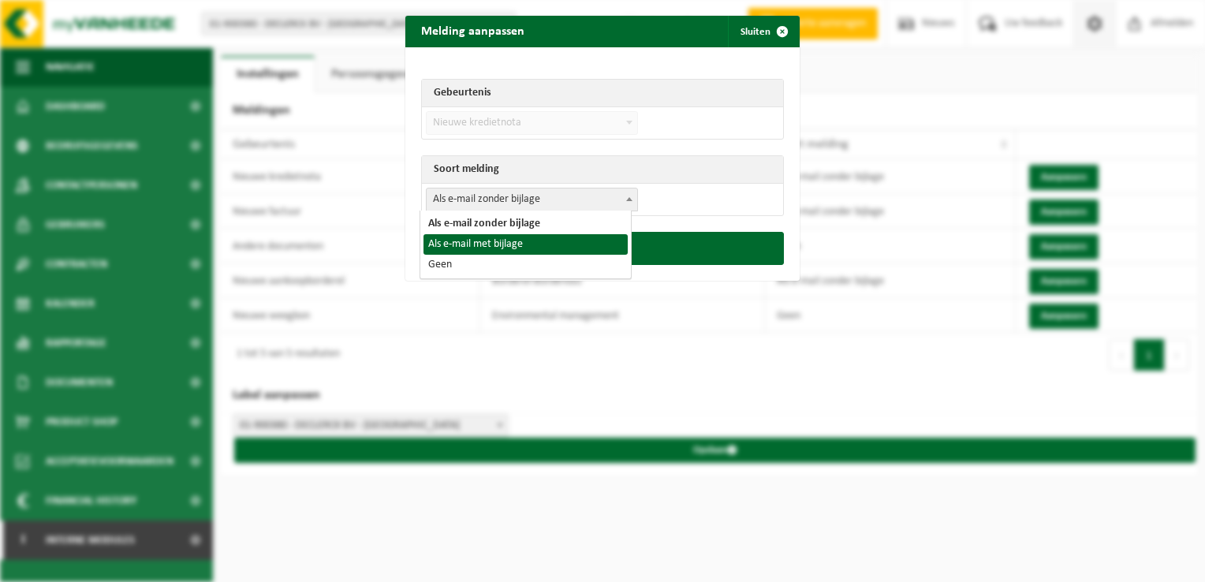
select select "3"
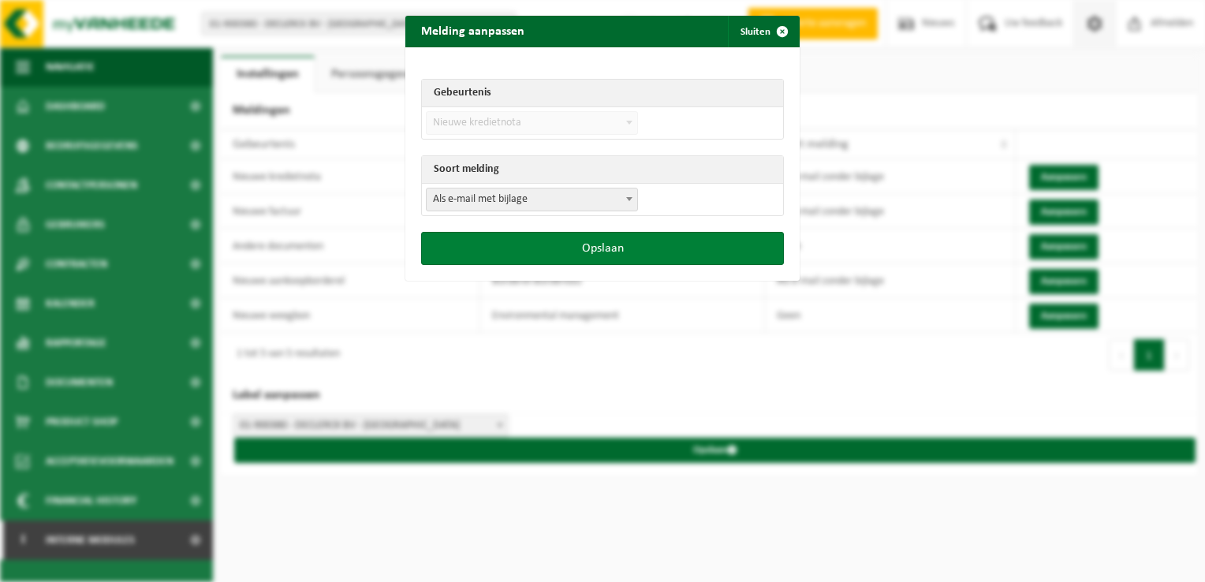
click at [564, 255] on button "Opslaan" at bounding box center [602, 248] width 363 height 33
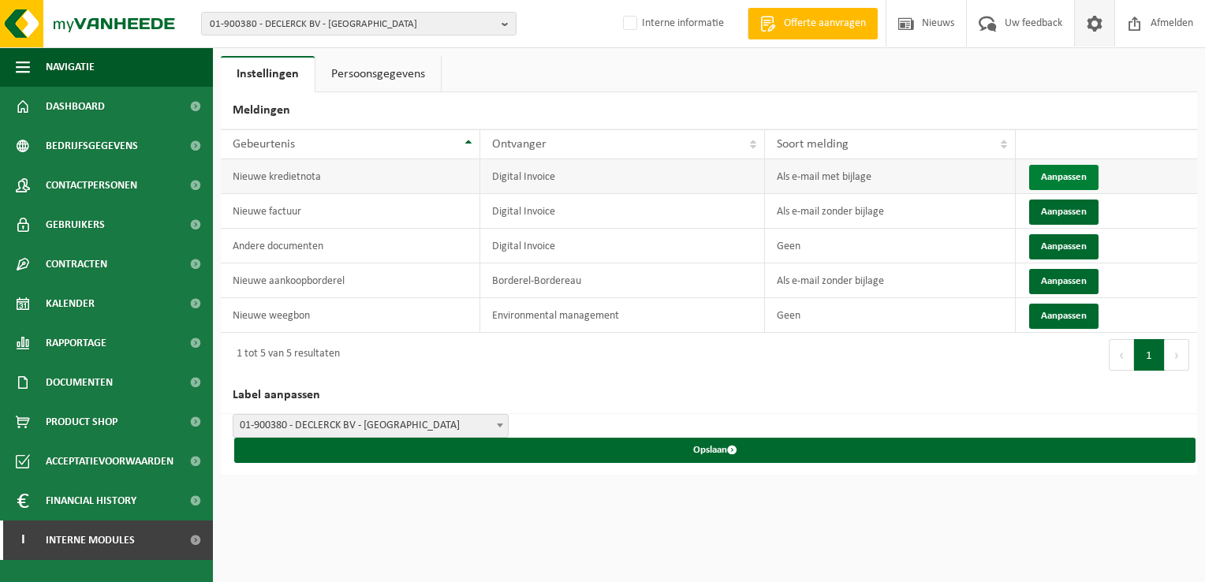
click at [1061, 176] on button "Aanpassen" at bounding box center [1063, 177] width 69 height 25
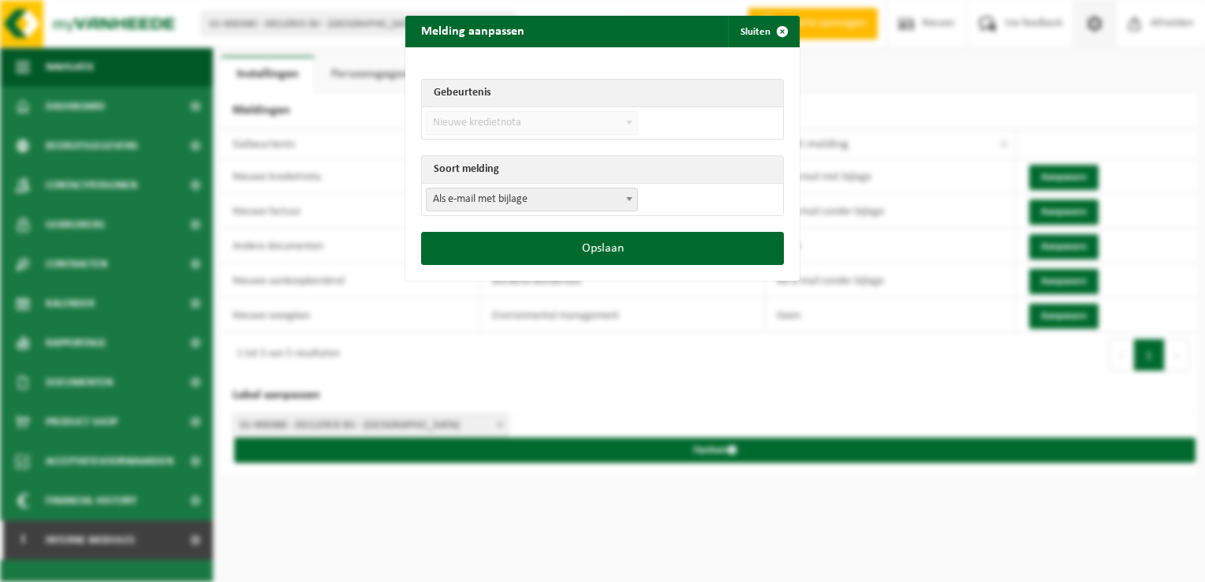
click at [474, 203] on span "Als e-mail met bijlage" at bounding box center [532, 199] width 210 height 22
select select "1"
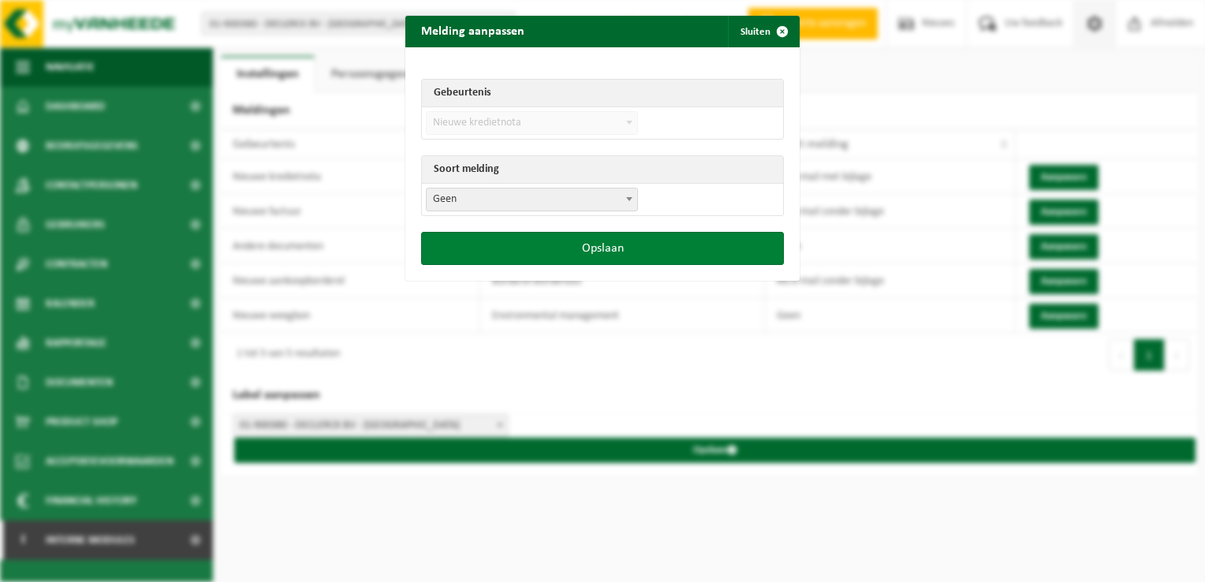
click at [556, 250] on button "Opslaan" at bounding box center [602, 248] width 363 height 33
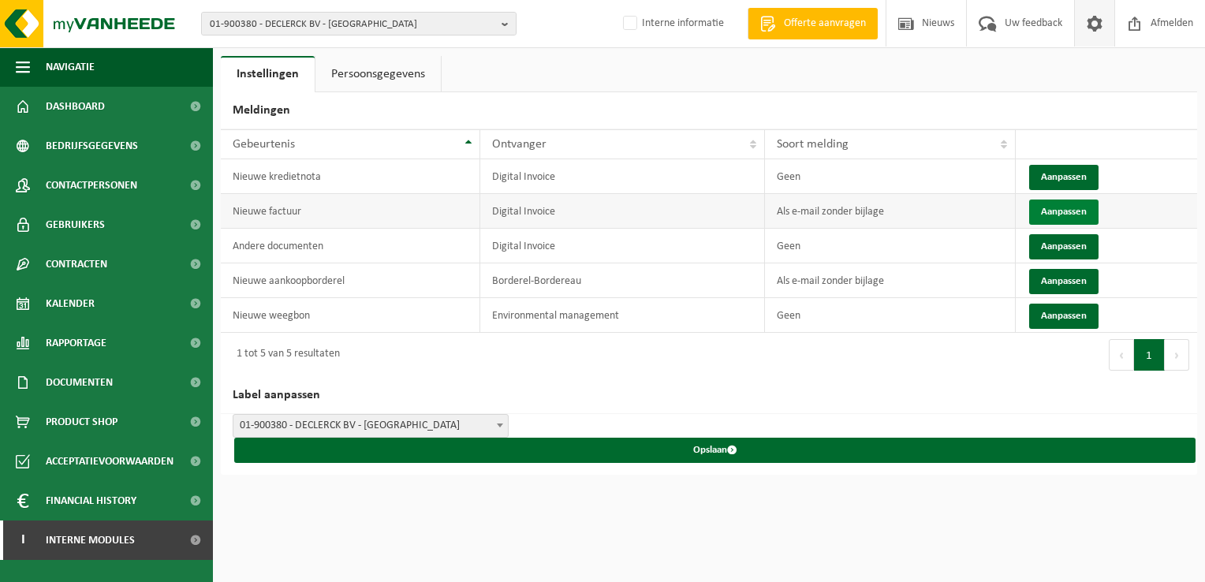
click at [1046, 214] on button "Aanpassen" at bounding box center [1063, 211] width 69 height 25
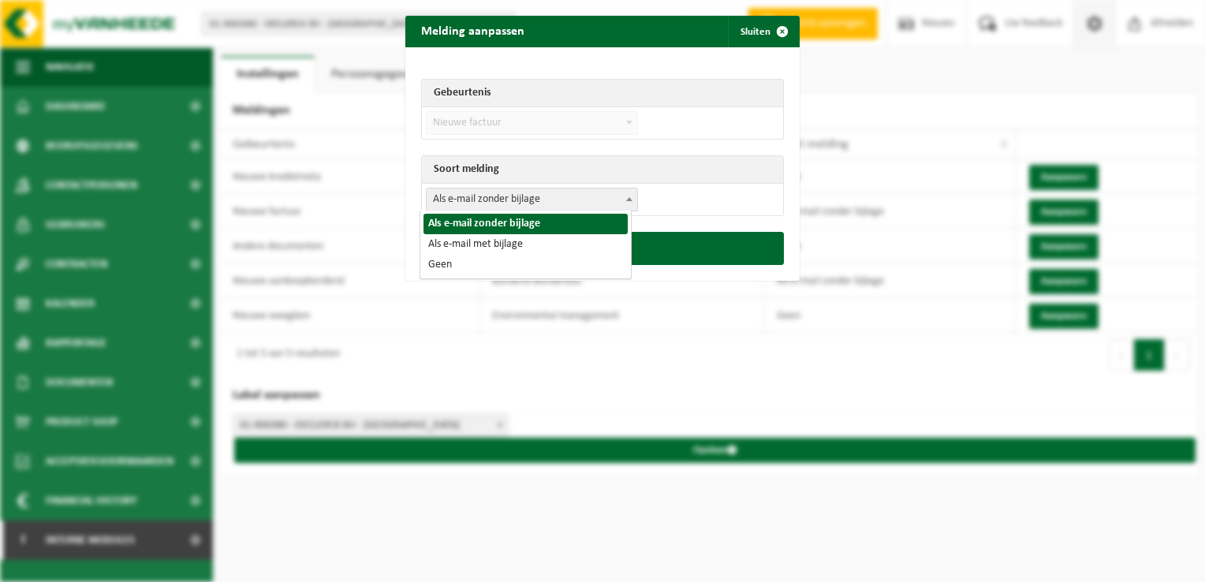
drag, startPoint x: 526, startPoint y: 196, endPoint x: 494, endPoint y: 244, distance: 58.2
click at [526, 196] on span "Als e-mail zonder bijlage" at bounding box center [532, 199] width 210 height 22
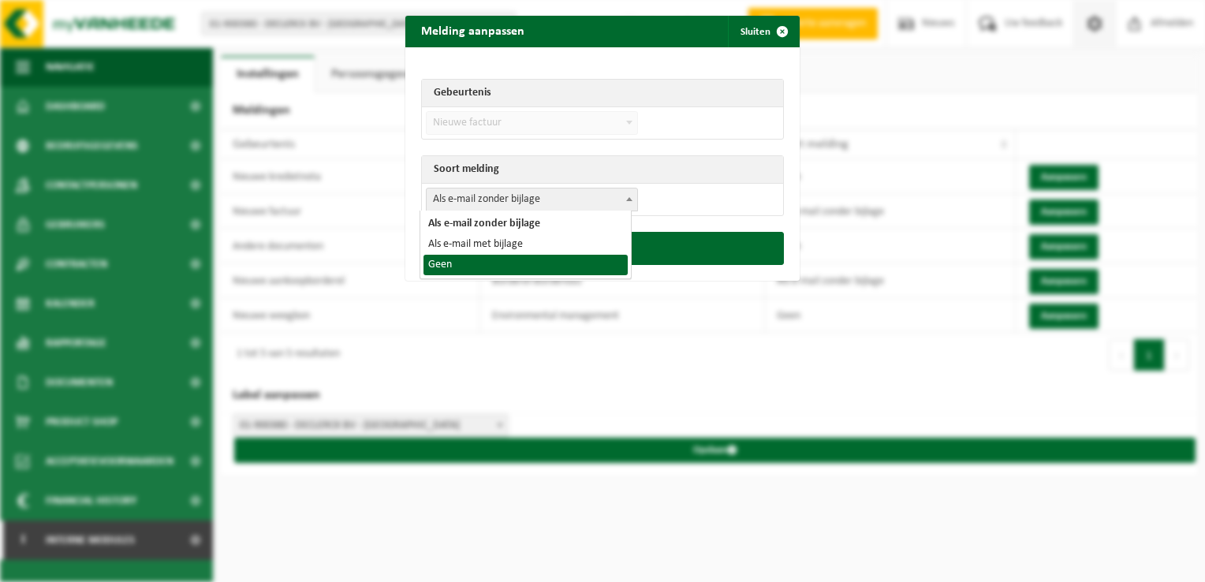
select select "1"
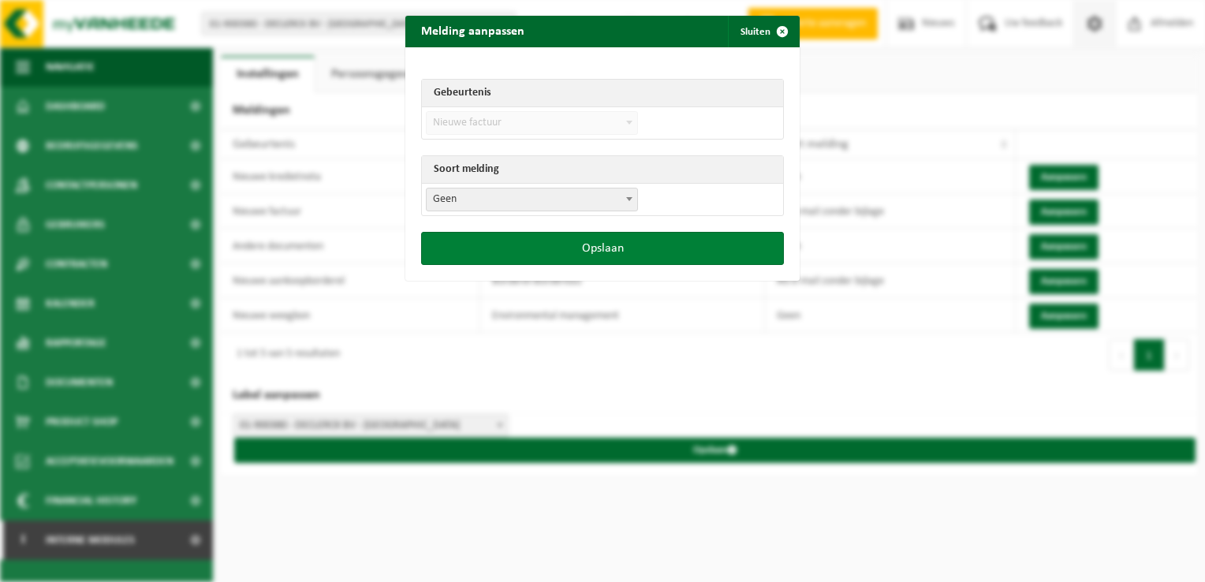
click at [571, 259] on button "Opslaan" at bounding box center [602, 248] width 363 height 33
